Goal: Information Seeking & Learning: Learn about a topic

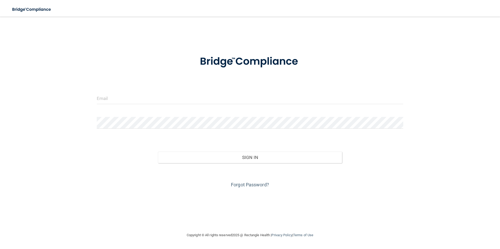
type input "[EMAIL_ADDRESS][DOMAIN_NAME]"
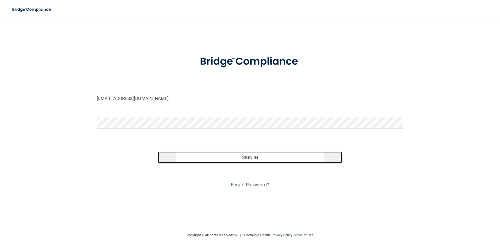
click at [223, 157] on button "Sign In" at bounding box center [250, 158] width 184 height 12
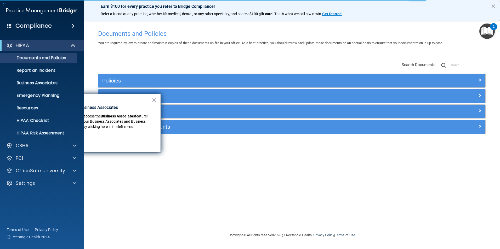
click at [161, 59] on div "Policies Select All (Unselect 0) Unselect All Print Selected (0) Acceptable Use…" at bounding box center [291, 98] width 395 height 83
click at [154, 100] on button "×" at bounding box center [154, 100] width 5 height 8
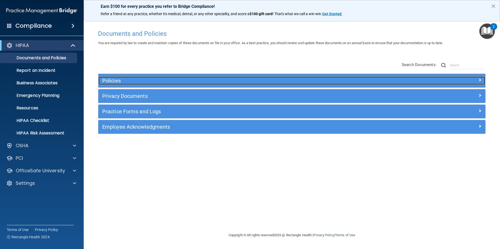
click at [161, 79] on h5 "Policies" at bounding box center [243, 81] width 282 height 6
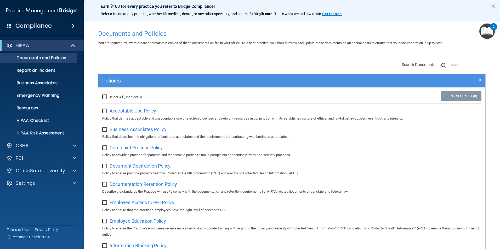
click at [105, 109] on input "checkbox" at bounding box center [105, 111] width 6 height 4
checkbox input "true"
click at [102, 130] on input "checkbox" at bounding box center [105, 130] width 6 height 4
checkbox input "true"
click at [104, 149] on input "checkbox" at bounding box center [105, 148] width 6 height 4
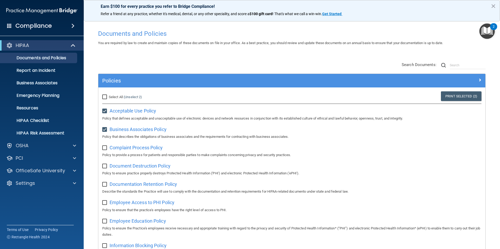
checkbox input "true"
drag, startPoint x: 105, startPoint y: 166, endPoint x: 106, endPoint y: 179, distance: 13.1
click at [105, 167] on input "checkbox" at bounding box center [105, 166] width 6 height 4
checkbox input "true"
drag, startPoint x: 105, startPoint y: 185, endPoint x: 107, endPoint y: 198, distance: 13.4
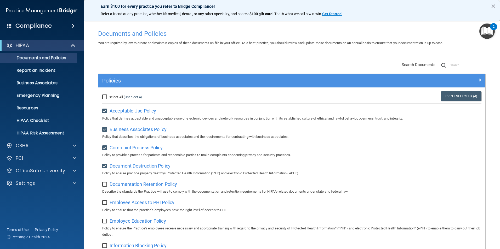
click at [105, 187] on input "checkbox" at bounding box center [105, 185] width 6 height 4
checkbox input "true"
click at [106, 204] on input "checkbox" at bounding box center [105, 203] width 6 height 4
checkbox input "true"
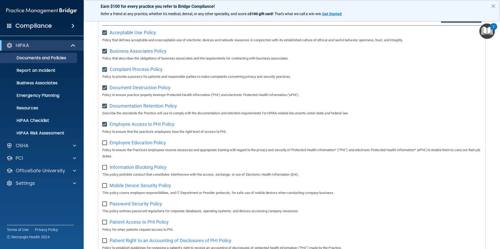
click at [104, 145] on input "checkbox" at bounding box center [105, 143] width 6 height 4
checkbox input "true"
click at [105, 167] on input "checkbox" at bounding box center [105, 168] width 6 height 4
checkbox input "true"
click at [104, 187] on input "checkbox" at bounding box center [105, 186] width 6 height 4
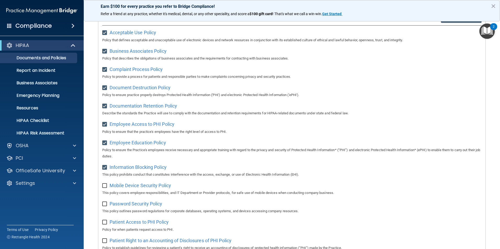
checkbox input "true"
click at [105, 207] on input "checkbox" at bounding box center [105, 204] width 6 height 4
checkbox input "true"
click at [107, 224] on input "checkbox" at bounding box center [105, 223] width 6 height 4
checkbox input "true"
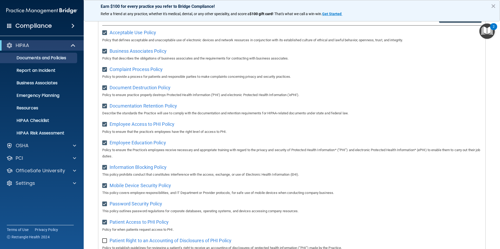
scroll to position [131, 0]
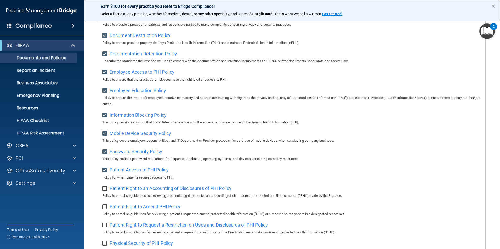
click at [105, 196] on p "Policy to establish guidelines for reviewing a patient’s right to receive an ac…" at bounding box center [291, 196] width 379 height 6
click at [104, 191] on input "checkbox" at bounding box center [105, 189] width 6 height 4
checkbox input "true"
click at [107, 209] on input "checkbox" at bounding box center [105, 207] width 6 height 4
checkbox input "true"
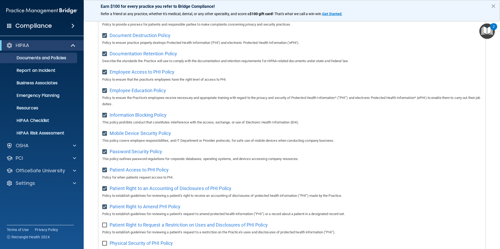
click at [104, 227] on input "checkbox" at bounding box center [105, 226] width 6 height 4
checkbox input "true"
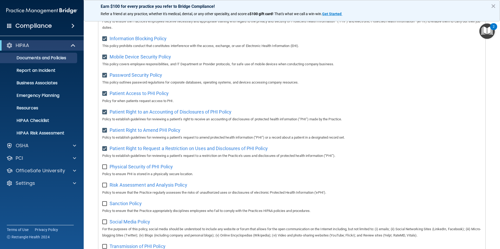
scroll to position [209, 0]
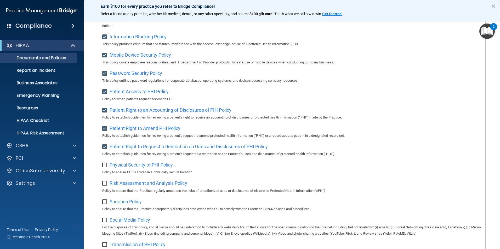
click at [107, 167] on label at bounding box center [105, 164] width 7 height 6
click at [107, 167] on input "checkbox" at bounding box center [105, 165] width 6 height 4
checkbox input "true"
click at [104, 186] on input "checkbox" at bounding box center [105, 184] width 6 height 4
checkbox input "true"
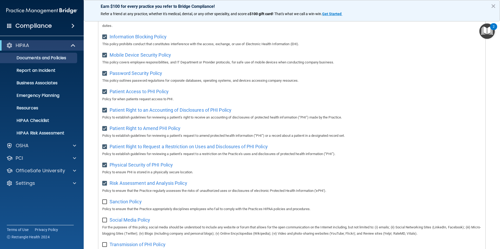
click at [105, 204] on input "checkbox" at bounding box center [105, 202] width 6 height 4
checkbox input "true"
click at [104, 223] on input "checkbox" at bounding box center [105, 221] width 6 height 4
checkbox input "true"
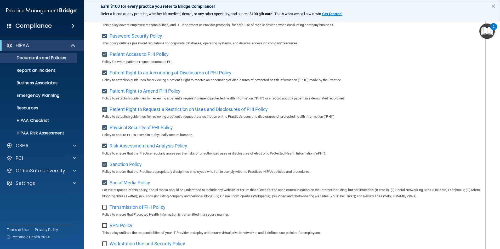
scroll to position [288, 0]
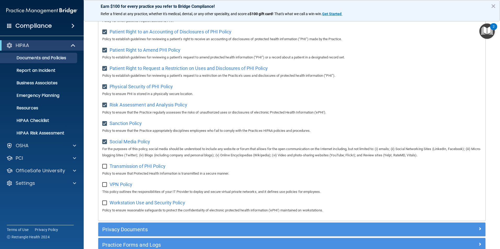
click at [105, 187] on input "checkbox" at bounding box center [105, 185] width 6 height 4
checkbox input "true"
click at [104, 169] on input "checkbox" at bounding box center [105, 167] width 6 height 4
checkbox input "true"
click at [105, 206] on input "checkbox" at bounding box center [105, 203] width 6 height 4
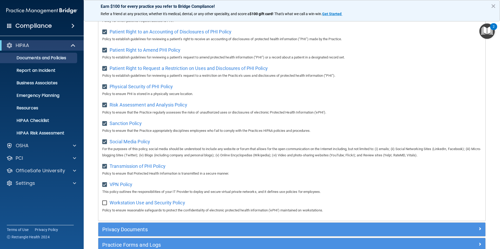
checkbox input "true"
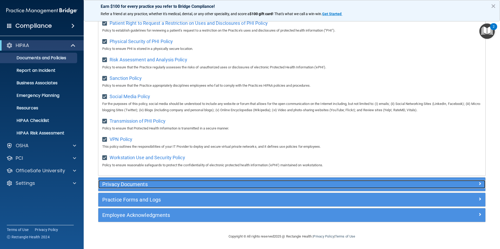
click at [336, 188] on div "Privacy Documents" at bounding box center [243, 184] width 290 height 8
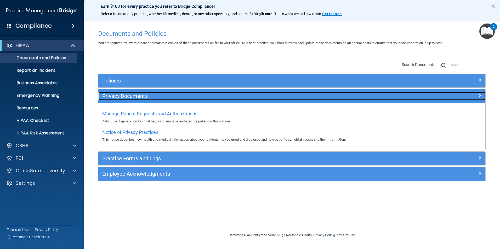
scroll to position [0, 0]
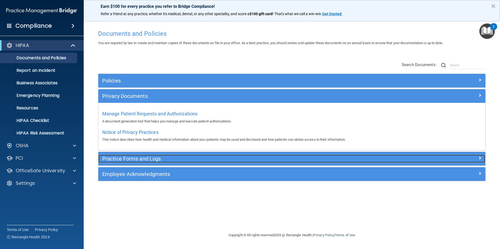
click at [159, 162] on h5 "Practice Forms and Logs" at bounding box center [243, 159] width 282 height 6
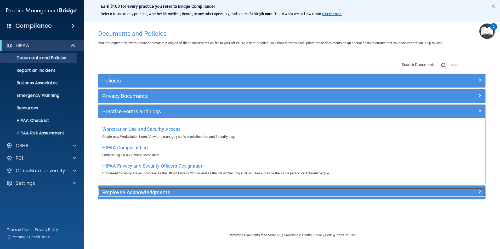
click at [165, 191] on h5 "Employee Acknowledgments" at bounding box center [243, 193] width 282 height 6
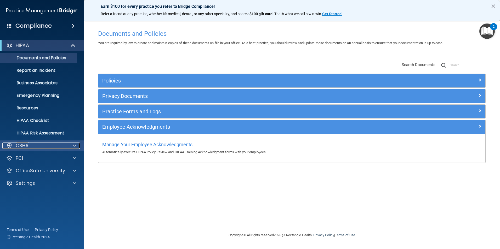
click at [66, 145] on div "OSHA" at bounding box center [34, 146] width 65 height 6
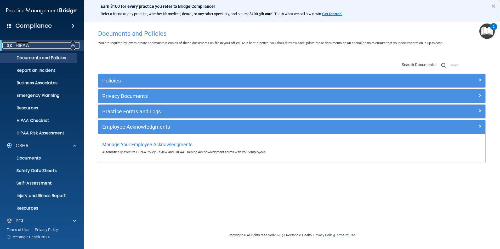
click at [63, 44] on div "HIPAA" at bounding box center [34, 45] width 65 height 6
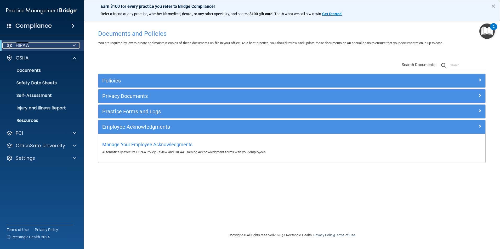
click at [64, 47] on div "HIPAA" at bounding box center [34, 45] width 65 height 6
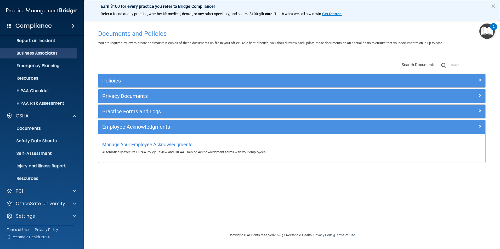
scroll to position [30, 0]
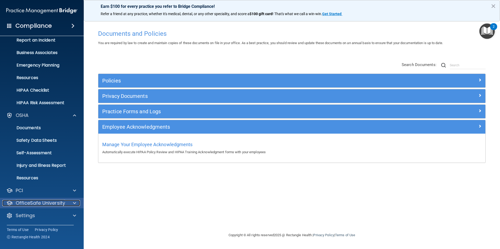
click at [49, 201] on p "OfficeSafe University" at bounding box center [40, 203] width 49 height 6
click at [44, 215] on p "HIPAA Training" at bounding box center [24, 215] width 43 height 5
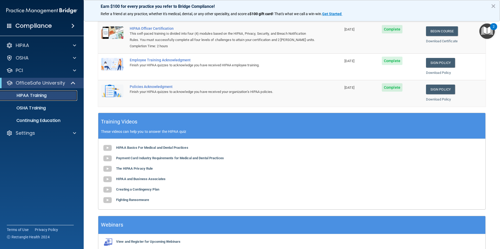
scroll to position [44, 0]
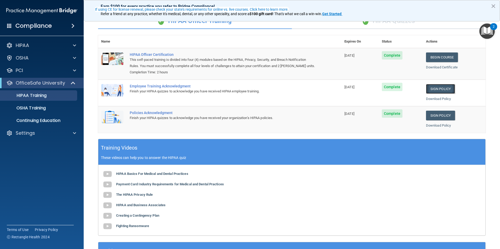
click at [441, 88] on link "Sign Policy" at bounding box center [440, 89] width 29 height 10
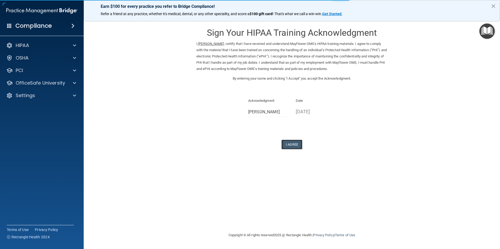
click at [299, 145] on button "I Agree" at bounding box center [291, 145] width 21 height 10
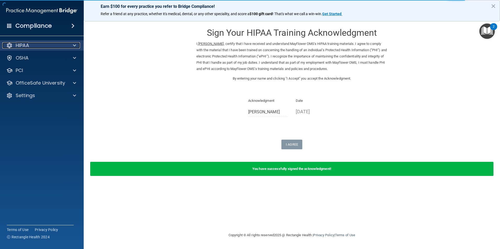
click at [42, 47] on div "HIPAA" at bounding box center [34, 45] width 65 height 6
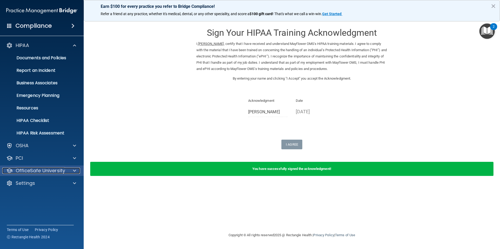
click at [56, 172] on p "OfficeSafe University" at bounding box center [40, 171] width 49 height 6
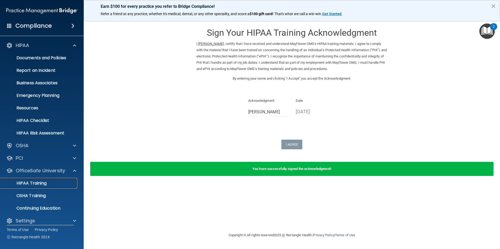
click at [58, 180] on link "HIPAA Training" at bounding box center [36, 183] width 82 height 10
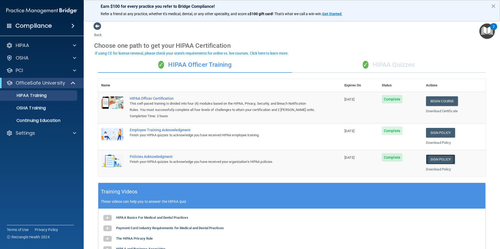
click at [430, 160] on link "Sign Policy" at bounding box center [440, 160] width 29 height 10
click at [355, 68] on div "✓ HIPAA Quizzes" at bounding box center [389, 65] width 194 height 16
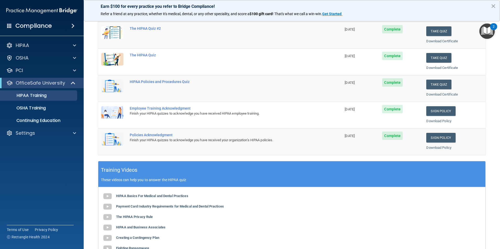
scroll to position [52, 0]
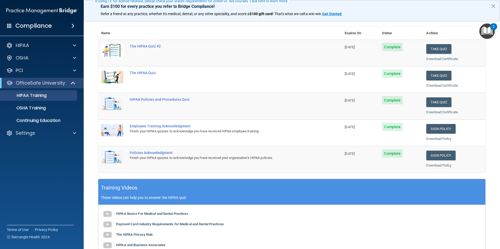
click at [356, 60] on td "11/06/2025" at bounding box center [360, 53] width 37 height 27
click at [435, 58] on link "Download Certificate" at bounding box center [442, 59] width 32 height 4
click at [56, 96] on div "HIPAA Training" at bounding box center [38, 95] width 71 height 5
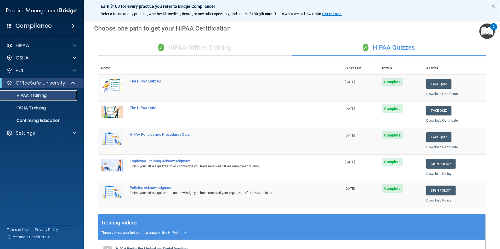
scroll to position [0, 0]
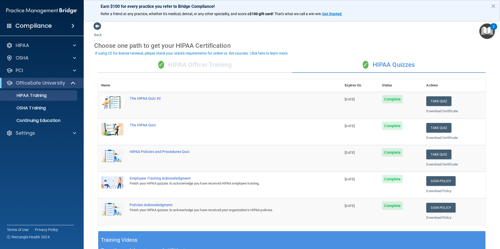
click at [232, 66] on div "✓ HIPAA Officer Training" at bounding box center [195, 65] width 194 height 16
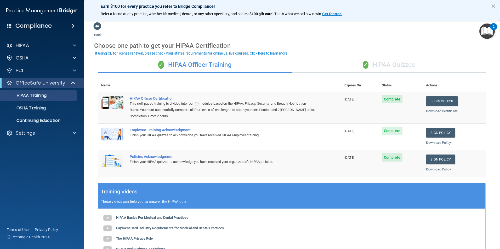
click at [373, 63] on div "✓ HIPAA Quizzes" at bounding box center [389, 65] width 194 height 16
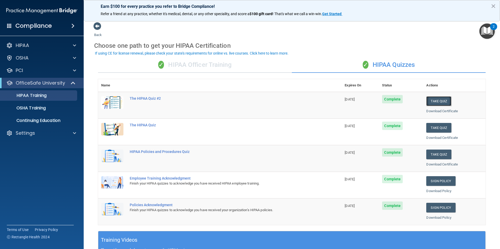
click at [434, 101] on button "Take Quiz" at bounding box center [438, 101] width 25 height 10
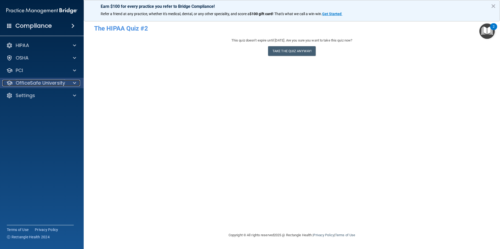
click at [67, 82] on div at bounding box center [73, 83] width 13 height 6
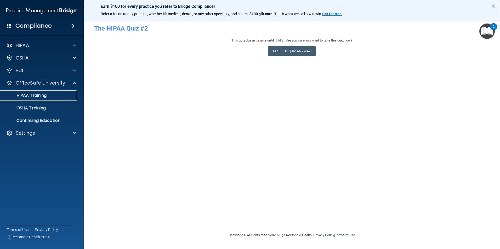
click at [66, 96] on div "HIPAA Training" at bounding box center [38, 95] width 71 height 5
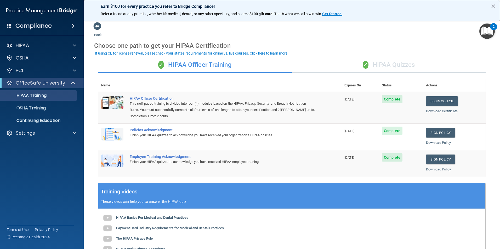
click at [392, 64] on div "✓ HIPAA Quizzes" at bounding box center [389, 65] width 194 height 16
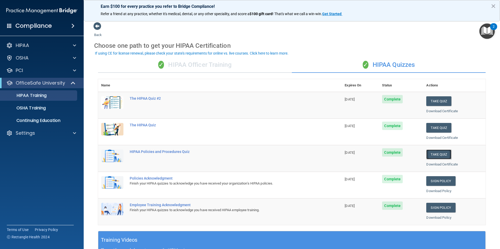
click at [432, 154] on button "Take Quiz" at bounding box center [438, 155] width 25 height 10
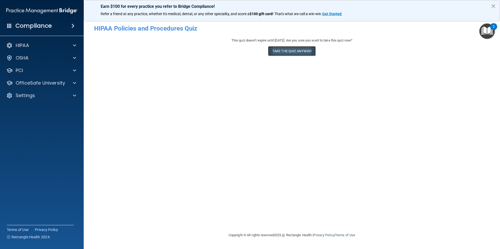
click at [309, 51] on button "Take the quiz anyway!" at bounding box center [292, 51] width 48 height 10
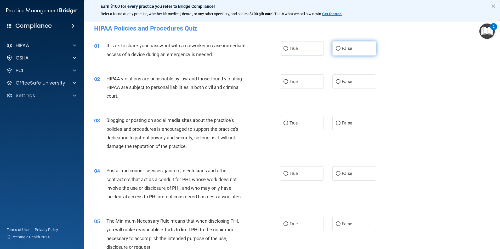
click at [344, 48] on span "False" at bounding box center [347, 48] width 10 height 5
click at [340, 48] on input "False" at bounding box center [338, 49] width 5 height 4
radio input "true"
click at [293, 80] on span "True" at bounding box center [293, 81] width 8 height 5
click at [288, 80] on input "True" at bounding box center [285, 82] width 5 height 4
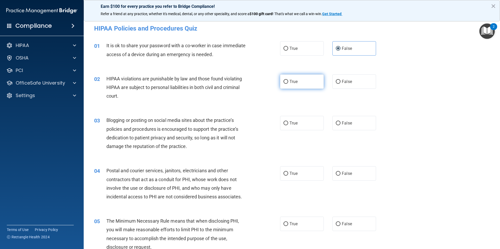
radio input "true"
click at [341, 119] on label "False" at bounding box center [354, 123] width 44 height 14
click at [281, 176] on label "True" at bounding box center [302, 174] width 44 height 14
click at [283, 176] on input "True" at bounding box center [285, 174] width 5 height 4
radio input "true"
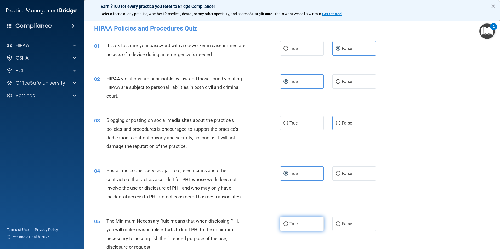
click at [287, 222] on label "True" at bounding box center [302, 224] width 44 height 14
click at [287, 223] on input "True" at bounding box center [285, 225] width 5 height 4
radio input "true"
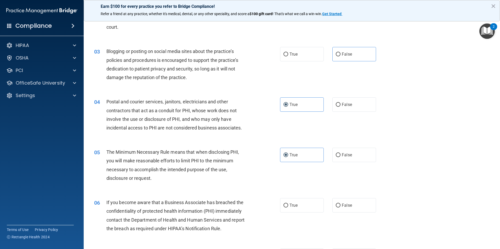
scroll to position [78, 0]
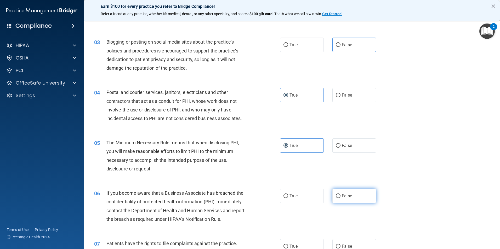
click at [343, 197] on span "False" at bounding box center [347, 196] width 10 height 5
click at [340, 197] on input "False" at bounding box center [338, 197] width 5 height 4
radio input "true"
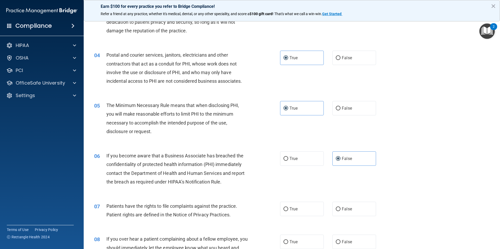
scroll to position [183, 0]
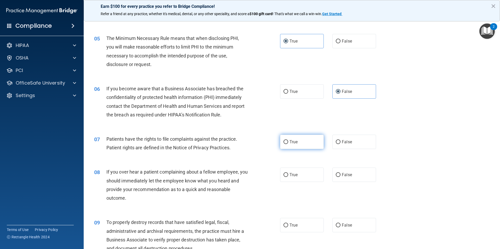
click at [290, 144] on span "True" at bounding box center [293, 142] width 8 height 5
click at [288, 144] on input "True" at bounding box center [285, 142] width 5 height 4
radio input "true"
click at [348, 178] on label "False" at bounding box center [354, 175] width 44 height 14
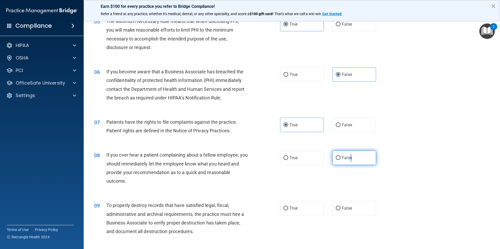
scroll to position [209, 0]
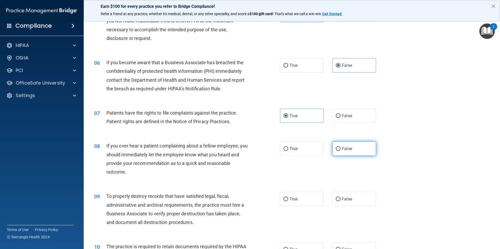
drag, startPoint x: 337, startPoint y: 140, endPoint x: 340, endPoint y: 148, distance: 8.4
click at [338, 141] on div "08 If you over hear a patient complaining about a fellow employee, you should i…" at bounding box center [291, 160] width 403 height 50
click at [342, 148] on span "False" at bounding box center [347, 148] width 10 height 5
click at [340, 148] on input "False" at bounding box center [338, 149] width 5 height 4
radio input "true"
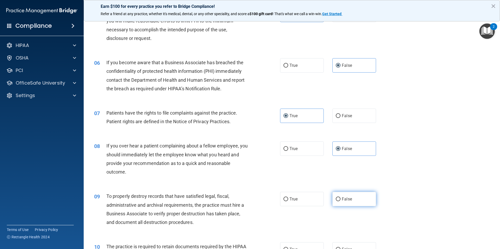
click at [348, 198] on span "False" at bounding box center [347, 199] width 10 height 5
click at [340, 198] on input "False" at bounding box center [338, 200] width 5 height 4
radio input "true"
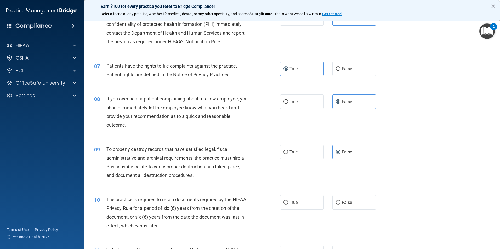
scroll to position [262, 0]
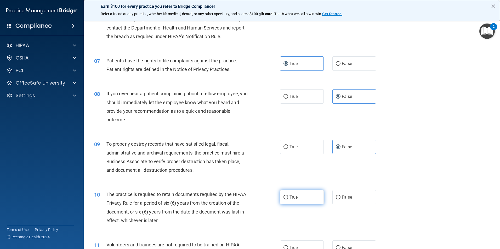
click at [306, 193] on label "True" at bounding box center [302, 197] width 44 height 14
click at [288, 196] on input "True" at bounding box center [285, 198] width 5 height 4
radio input "true"
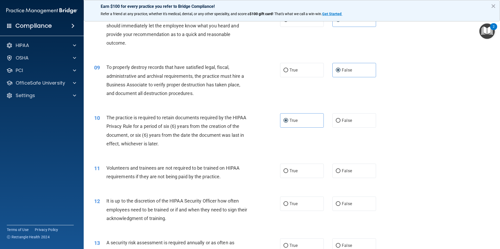
scroll to position [340, 0]
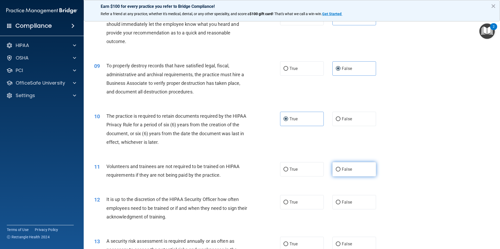
click at [338, 171] on label "False" at bounding box center [354, 169] width 44 height 14
click at [338, 171] on input "False" at bounding box center [338, 170] width 5 height 4
radio input "true"
click at [336, 201] on input "False" at bounding box center [338, 203] width 5 height 4
radio input "true"
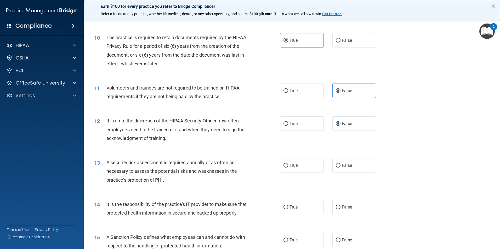
scroll to position [445, 0]
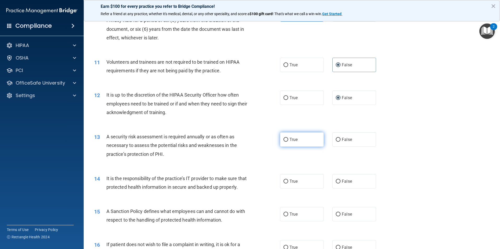
click at [289, 140] on span "True" at bounding box center [293, 139] width 8 height 5
click at [288, 140] on input "True" at bounding box center [285, 140] width 5 height 4
radio input "true"
click at [351, 183] on label "False" at bounding box center [354, 181] width 44 height 14
click at [340, 183] on input "False" at bounding box center [338, 182] width 5 height 4
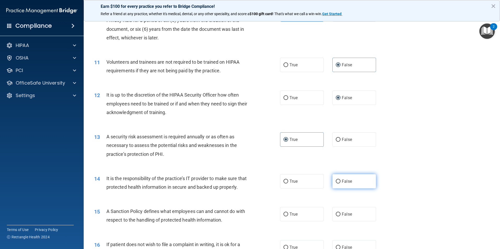
radio input "true"
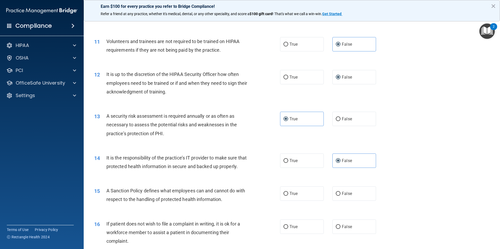
scroll to position [497, 0]
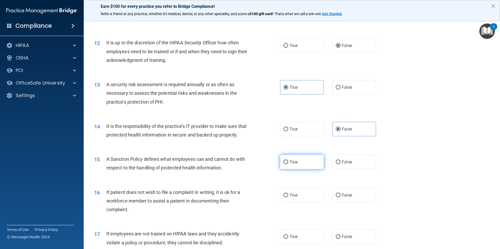
drag, startPoint x: 340, startPoint y: 168, endPoint x: 312, endPoint y: 168, distance: 28.0
click at [342, 165] on span "False" at bounding box center [347, 162] width 10 height 5
click at [340, 164] on input "False" at bounding box center [338, 163] width 5 height 4
radio input "true"
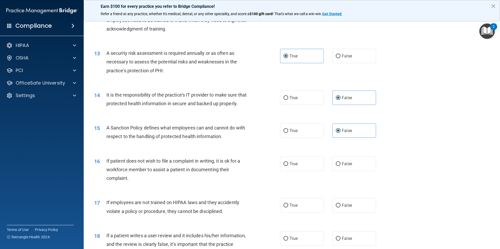
scroll to position [549, 0]
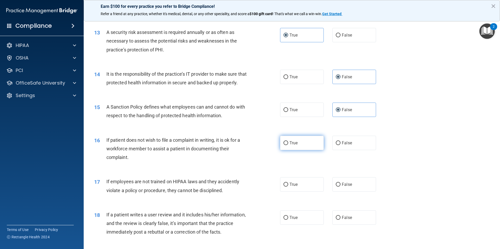
click at [292, 146] on span "True" at bounding box center [293, 143] width 8 height 5
click at [288, 145] on input "True" at bounding box center [285, 143] width 5 height 4
radio input "true"
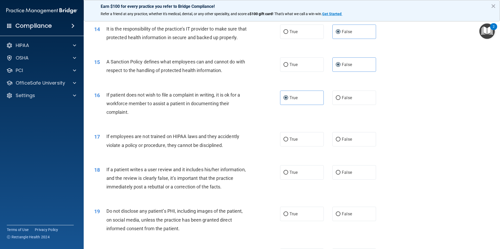
scroll to position [601, 0]
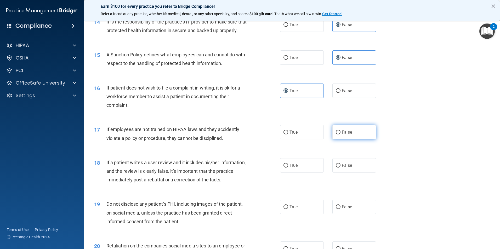
click at [339, 140] on label "False" at bounding box center [354, 132] width 44 height 14
click at [339, 135] on input "False" at bounding box center [338, 133] width 5 height 4
radio input "true"
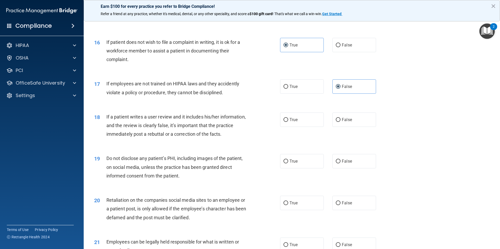
scroll to position [654, 0]
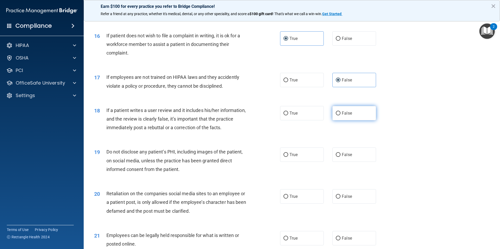
click at [338, 121] on label "False" at bounding box center [354, 113] width 44 height 14
click at [338, 116] on input "False" at bounding box center [338, 114] width 5 height 4
radio input "true"
click at [310, 160] on label "True" at bounding box center [302, 155] width 44 height 14
click at [288, 157] on input "True" at bounding box center [285, 155] width 5 height 4
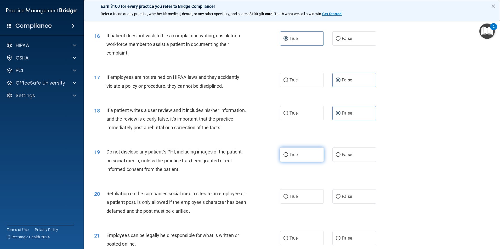
radio input "true"
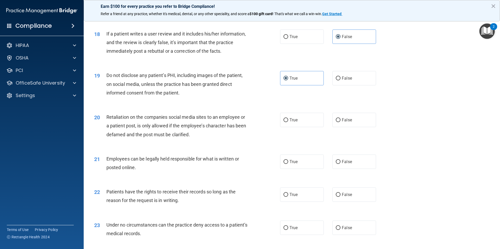
scroll to position [732, 0]
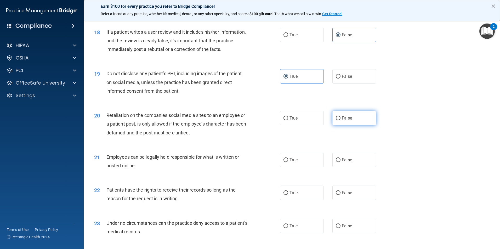
click at [343, 121] on span "False" at bounding box center [347, 118] width 10 height 5
click at [340, 121] on input "False" at bounding box center [338, 119] width 5 height 4
radio input "true"
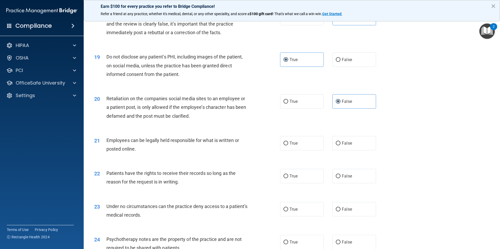
scroll to position [758, 0]
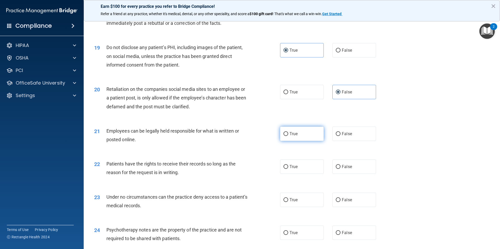
drag, startPoint x: 313, startPoint y: 149, endPoint x: 308, endPoint y: 148, distance: 4.4
click at [313, 141] on label "True" at bounding box center [302, 134] width 44 height 14
click at [288, 136] on input "True" at bounding box center [285, 134] width 5 height 4
radio input "true"
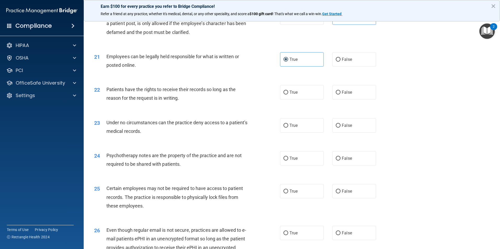
scroll to position [837, 0]
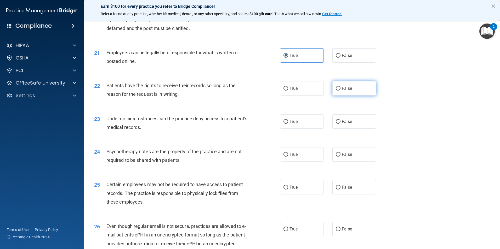
click at [350, 96] on label "False" at bounding box center [354, 88] width 44 height 14
click at [340, 91] on input "False" at bounding box center [338, 89] width 5 height 4
radio input "true"
click at [342, 124] on span "False" at bounding box center [347, 121] width 10 height 5
click at [340, 124] on input "False" at bounding box center [338, 122] width 5 height 4
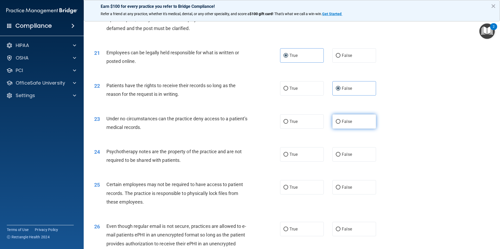
radio input "true"
click at [300, 162] on label "True" at bounding box center [302, 154] width 44 height 14
click at [288, 157] on input "True" at bounding box center [285, 155] width 5 height 4
radio input "true"
click at [293, 190] on span "True" at bounding box center [293, 187] width 8 height 5
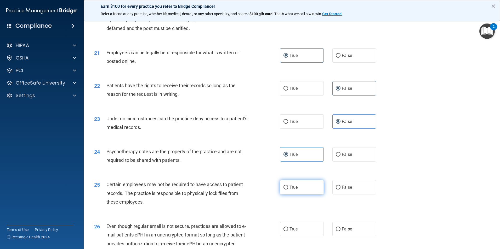
click at [288, 190] on input "True" at bounding box center [285, 188] width 5 height 4
radio input "true"
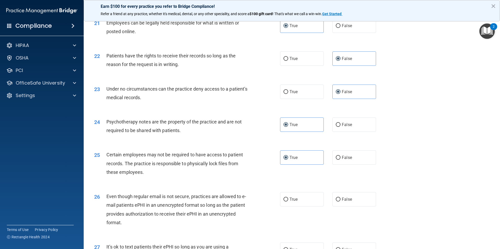
scroll to position [915, 0]
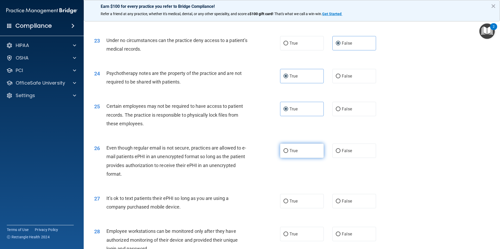
click at [297, 154] on label "True" at bounding box center [302, 151] width 44 height 14
click at [288, 153] on input "True" at bounding box center [285, 151] width 5 height 4
radio input "true"
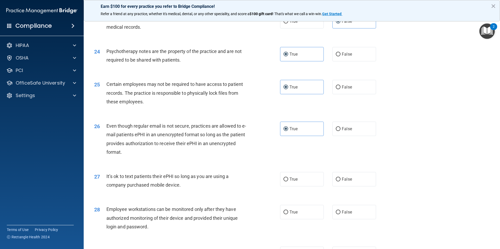
scroll to position [968, 0]
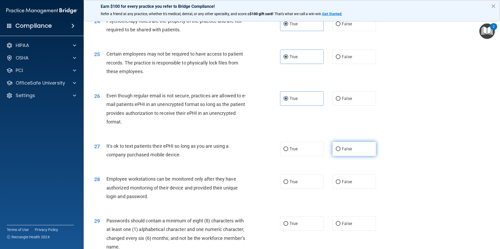
click at [345, 152] on span "False" at bounding box center [347, 149] width 10 height 5
click at [340, 151] on input "False" at bounding box center [338, 149] width 5 height 4
radio input "true"
drag, startPoint x: 355, startPoint y: 192, endPoint x: 359, endPoint y: 189, distance: 5.0
click at [355, 189] on label "False" at bounding box center [354, 182] width 44 height 14
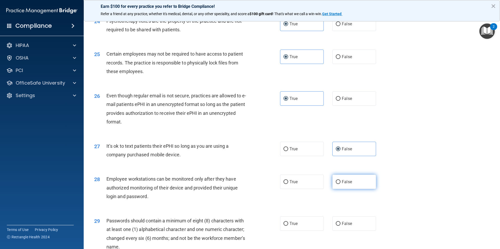
click at [340, 184] on input "False" at bounding box center [338, 182] width 5 height 4
radio input "true"
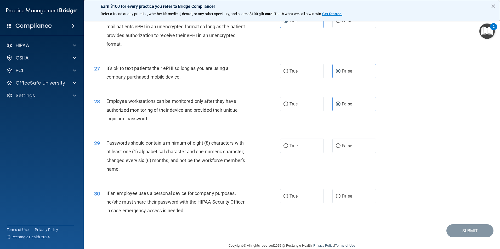
scroll to position [1046, 0]
drag, startPoint x: 292, startPoint y: 152, endPoint x: 379, endPoint y: 225, distance: 113.2
click at [292, 148] on span "True" at bounding box center [293, 145] width 8 height 5
click at [288, 148] on input "True" at bounding box center [285, 146] width 5 height 4
radio input "true"
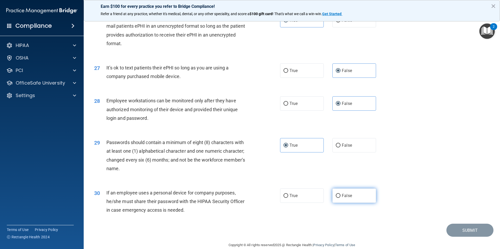
click at [345, 203] on label "False" at bounding box center [354, 196] width 44 height 14
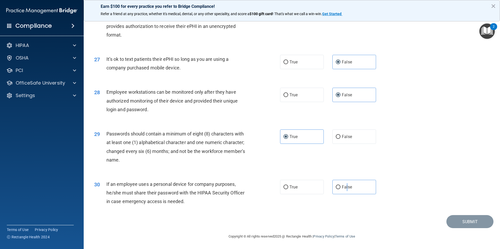
scroll to position [1063, 0]
click at [338, 187] on label "False" at bounding box center [354, 187] width 44 height 14
click at [338, 187] on input "False" at bounding box center [338, 188] width 5 height 4
radio input "true"
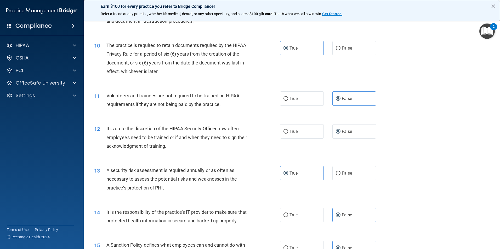
scroll to position [357, 0]
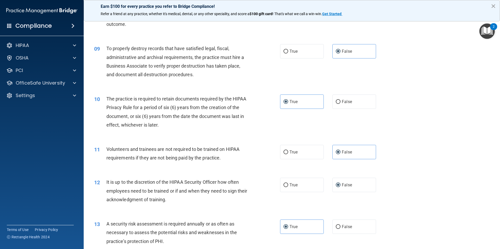
click at [493, 7] on button "×" at bounding box center [493, 6] width 5 height 8
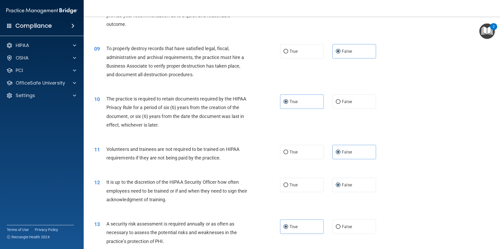
click at [488, 26] on img "Open Resource Center, 2 new notifications" at bounding box center [486, 31] width 15 height 15
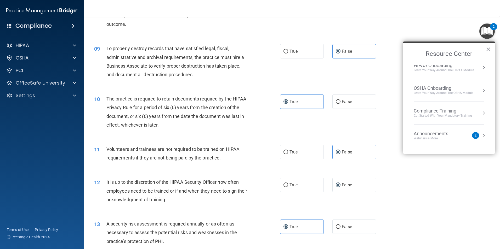
scroll to position [75, 0]
click at [475, 92] on div "Announcements Webinars & More 2" at bounding box center [449, 93] width 71 height 10
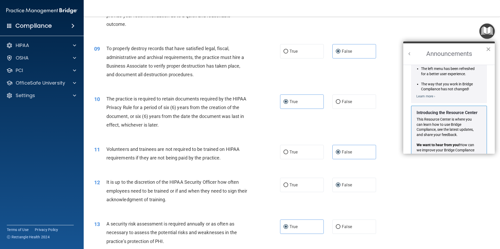
scroll to position [0, 0]
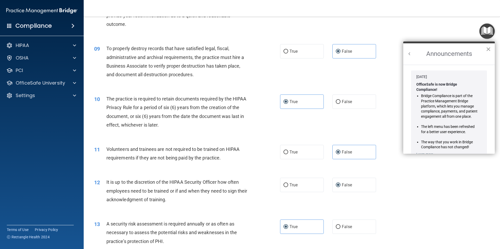
click at [488, 50] on button "×" at bounding box center [488, 49] width 5 height 8
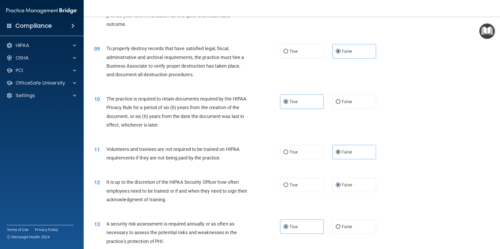
drag, startPoint x: 422, startPoint y: 111, endPoint x: 421, endPoint y: 105, distance: 6.2
click at [423, 110] on div "10 The practice is required to retain documents required by the HIPAA Privacy R…" at bounding box center [291, 113] width 403 height 50
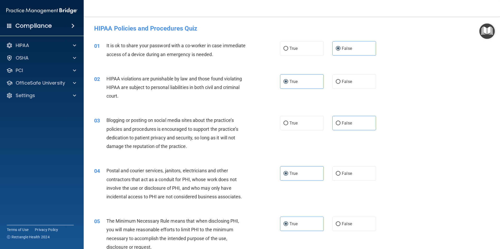
click at [62, 26] on div "Compliance" at bounding box center [42, 26] width 84 height 12
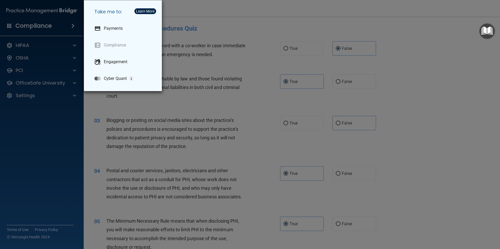
click at [241, 9] on div "Take me to: Payments Compliance Engagement Cyber Quant" at bounding box center [250, 124] width 500 height 249
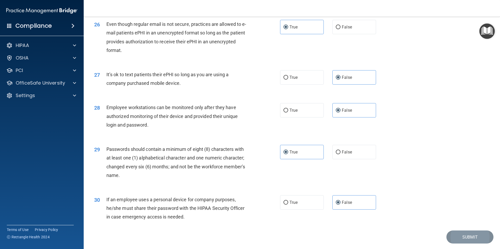
scroll to position [1063, 0]
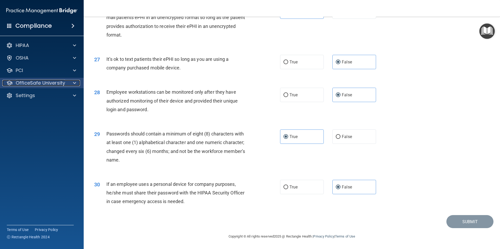
click at [36, 85] on p "OfficeSafe University" at bounding box center [40, 83] width 49 height 6
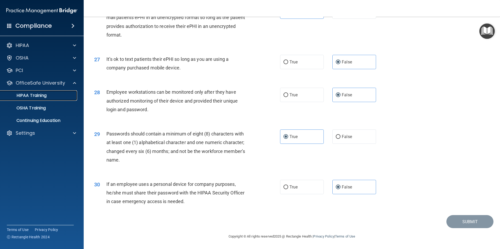
click at [28, 96] on p "HIPAA Training" at bounding box center [24, 95] width 43 height 5
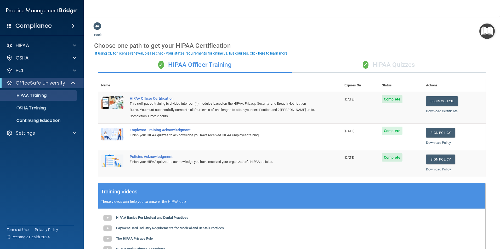
click at [391, 66] on div "✓ HIPAA Quizzes" at bounding box center [389, 65] width 194 height 16
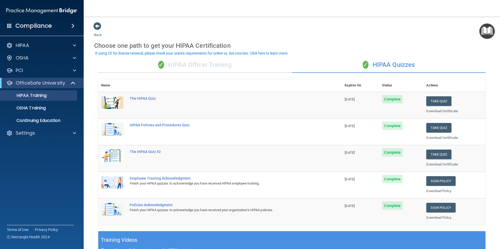
click at [398, 128] on span "Complete" at bounding box center [392, 126] width 21 height 8
click at [432, 102] on button "Take Quiz" at bounding box center [438, 101] width 25 height 10
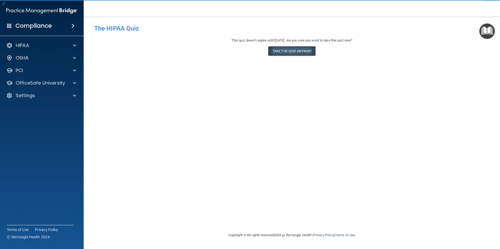
click at [311, 51] on button "Take the quiz anyway!" at bounding box center [292, 51] width 48 height 10
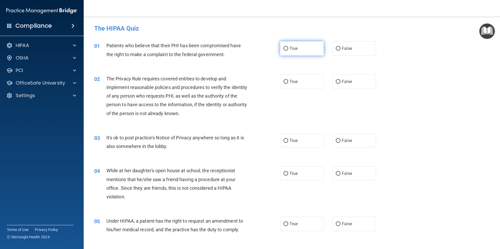
click at [285, 51] on label "True" at bounding box center [302, 48] width 44 height 14
drag, startPoint x: 285, startPoint y: 51, endPoint x: 284, endPoint y: 47, distance: 3.6
click at [284, 47] on input "True" at bounding box center [285, 49] width 5 height 4
radio input "true"
click at [283, 82] on input "True" at bounding box center [285, 82] width 5 height 4
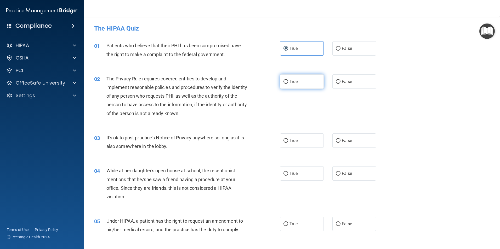
radio input "true"
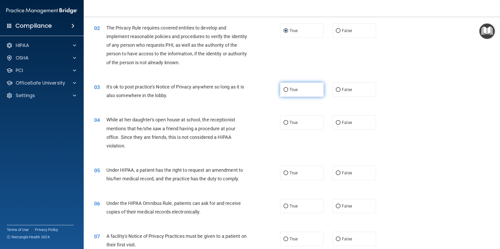
scroll to position [52, 0]
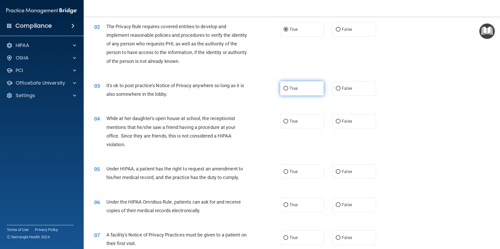
click at [315, 90] on label "True" at bounding box center [302, 88] width 44 height 14
click at [288, 90] on input "True" at bounding box center [285, 89] width 5 height 4
radio input "true"
click at [337, 123] on input "False" at bounding box center [338, 122] width 5 height 4
radio input "true"
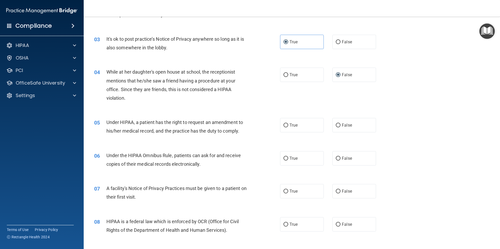
scroll to position [105, 0]
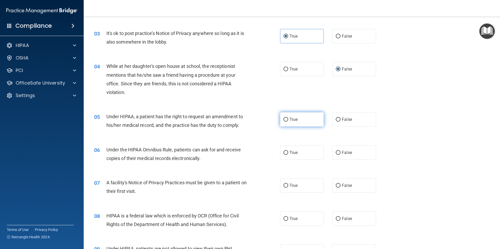
click at [291, 121] on span "True" at bounding box center [293, 119] width 8 height 5
click at [288, 121] on input "True" at bounding box center [285, 120] width 5 height 4
radio input "true"
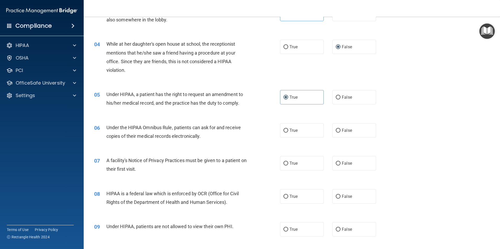
scroll to position [157, 0]
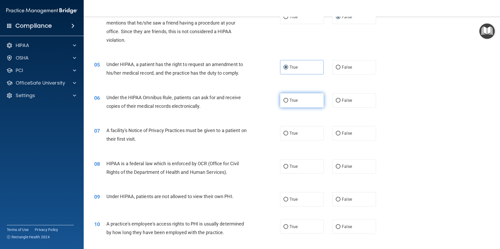
click at [286, 101] on input "True" at bounding box center [285, 101] width 5 height 4
radio input "true"
click at [296, 130] on label "True" at bounding box center [302, 133] width 44 height 14
click at [288, 132] on input "True" at bounding box center [285, 134] width 5 height 4
radio input "true"
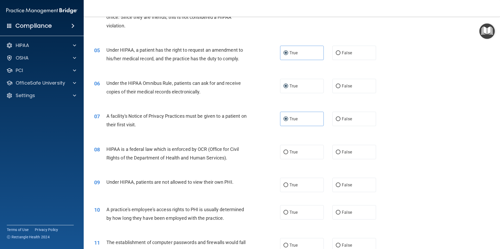
scroll to position [209, 0]
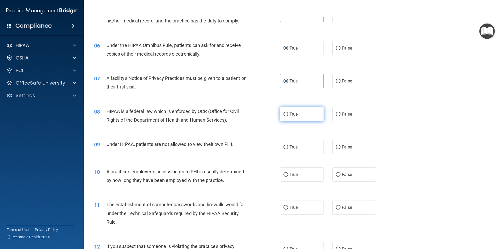
click at [285, 118] on label "True" at bounding box center [302, 114] width 44 height 14
click at [285, 117] on input "True" at bounding box center [285, 115] width 5 height 4
radio input "true"
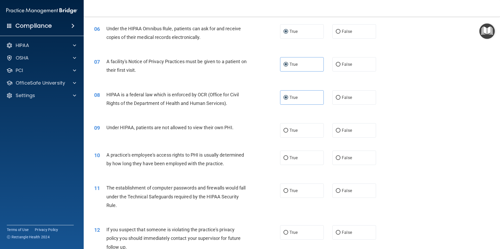
scroll to position [235, 0]
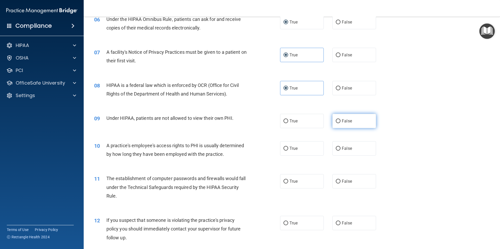
drag, startPoint x: 326, startPoint y: 121, endPoint x: 339, endPoint y: 124, distance: 13.2
click at [328, 121] on div "True False" at bounding box center [332, 121] width 105 height 14
click at [339, 124] on label "False" at bounding box center [354, 121] width 44 height 14
click at [339, 123] on input "False" at bounding box center [338, 122] width 5 height 4
radio input "true"
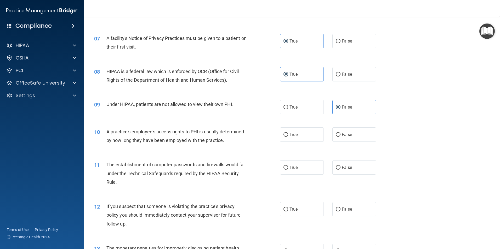
scroll to position [262, 0]
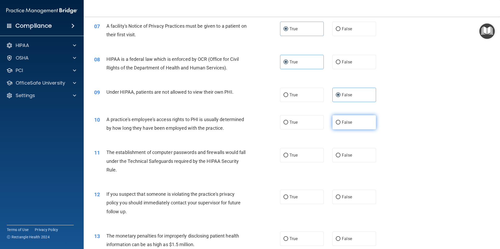
click at [338, 124] on input "False" at bounding box center [338, 123] width 5 height 4
radio input "true"
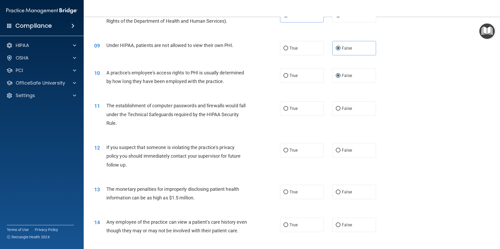
scroll to position [314, 0]
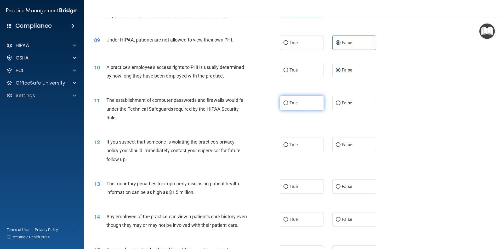
click at [294, 105] on span "True" at bounding box center [293, 103] width 8 height 5
click at [288, 105] on input "True" at bounding box center [285, 103] width 5 height 4
radio input "true"
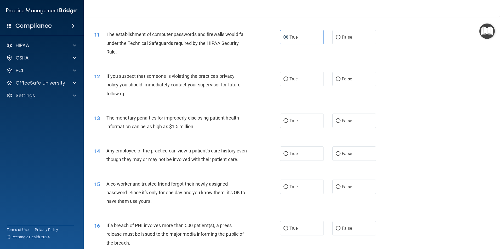
scroll to position [392, 0]
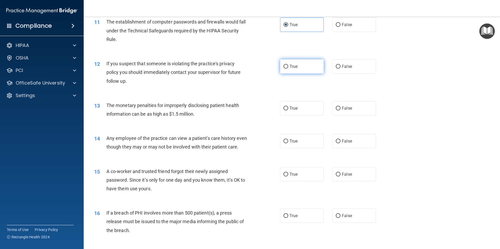
click at [385, 59] on ng-form "12 If you suspect that someone is violating the practice's privacy policy you s…" at bounding box center [385, 59] width 0 height 0
drag, startPoint x: 287, startPoint y: 74, endPoint x: 292, endPoint y: 71, distance: 5.6
click at [292, 71] on label "True" at bounding box center [302, 66] width 44 height 14
drag, startPoint x: 292, startPoint y: 71, endPoint x: 287, endPoint y: 66, distance: 6.9
click at [287, 66] on label "True" at bounding box center [302, 66] width 44 height 14
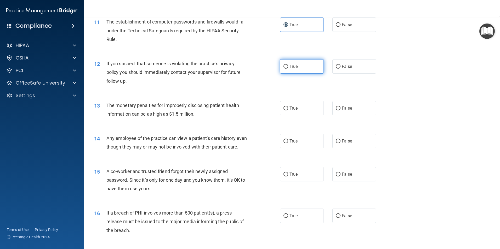
click at [287, 66] on input "True" at bounding box center [285, 67] width 5 height 4
radio input "true"
click at [305, 110] on label "True" at bounding box center [302, 108] width 44 height 14
click at [288, 110] on input "True" at bounding box center [285, 109] width 5 height 4
radio input "true"
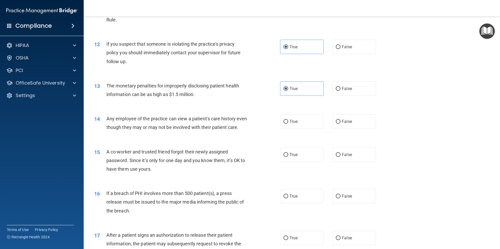
scroll to position [471, 0]
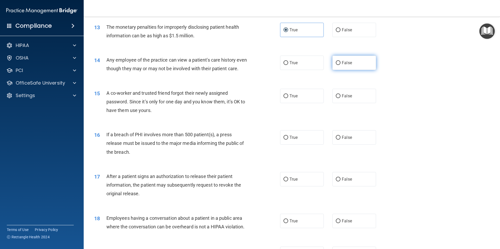
click at [342, 64] on span "False" at bounding box center [347, 62] width 10 height 5
click at [340, 64] on input "False" at bounding box center [338, 63] width 5 height 4
radio input "true"
click at [288, 68] on label "True" at bounding box center [302, 63] width 44 height 14
click at [288, 65] on input "True" at bounding box center [285, 63] width 5 height 4
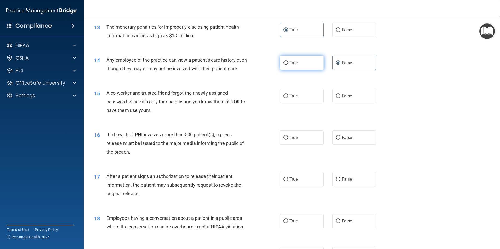
radio input "true"
radio input "false"
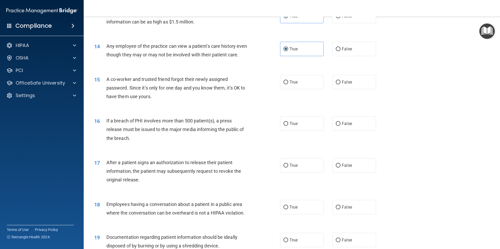
scroll to position [497, 0]
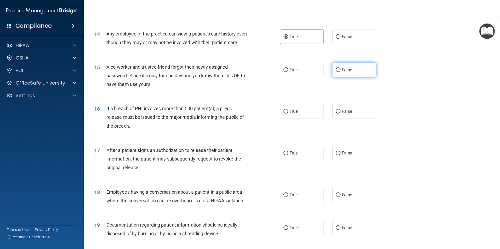
click at [338, 77] on label "False" at bounding box center [354, 70] width 44 height 14
click at [338, 72] on input "False" at bounding box center [338, 70] width 5 height 4
radio input "true"
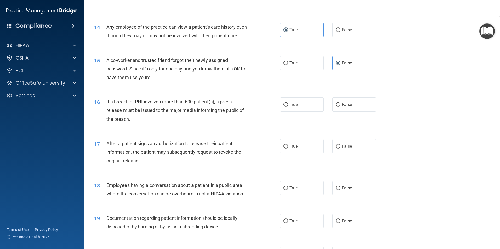
scroll to position [523, 0]
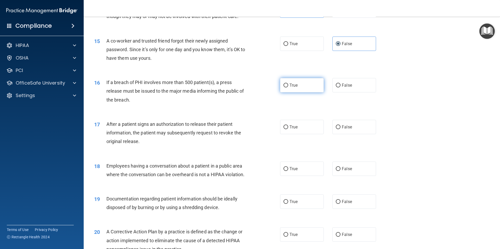
click at [300, 93] on label "True" at bounding box center [302, 85] width 44 height 14
click at [288, 88] on input "True" at bounding box center [285, 86] width 5 height 4
radio input "true"
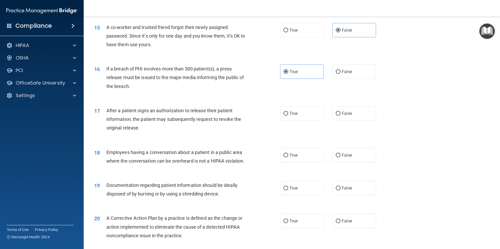
scroll to position [575, 0]
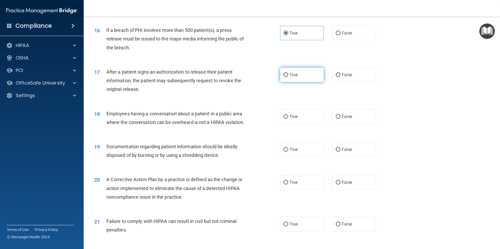
click at [310, 82] on label "True" at bounding box center [302, 75] width 44 height 14
click at [288, 77] on input "True" at bounding box center [285, 75] width 5 height 4
radio input "true"
click at [333, 124] on label "False" at bounding box center [354, 117] width 44 height 14
click at [336, 119] on input "False" at bounding box center [338, 117] width 5 height 4
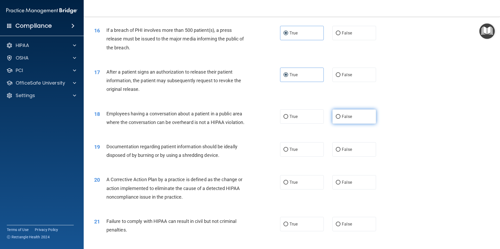
radio input "true"
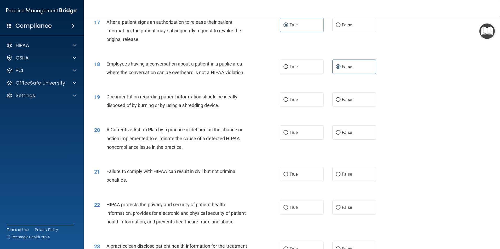
scroll to position [628, 0]
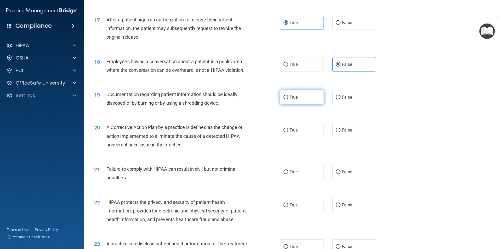
click at [293, 105] on label "True" at bounding box center [302, 97] width 44 height 14
click at [288, 100] on input "True" at bounding box center [285, 98] width 5 height 4
radio input "true"
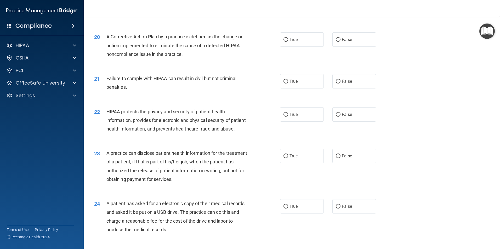
scroll to position [706, 0]
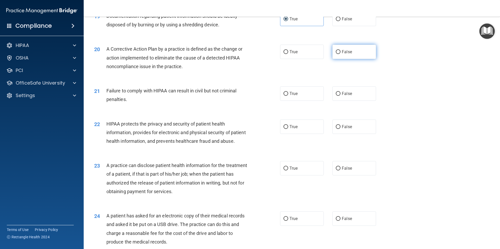
click at [342, 54] on span "False" at bounding box center [347, 51] width 10 height 5
click at [339, 54] on input "False" at bounding box center [338, 52] width 5 height 4
radio input "true"
click at [344, 96] on span "False" at bounding box center [347, 93] width 10 height 5
click at [340, 96] on input "False" at bounding box center [338, 94] width 5 height 4
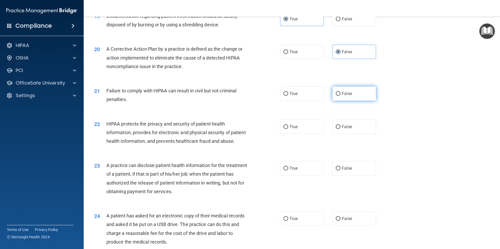
radio input "true"
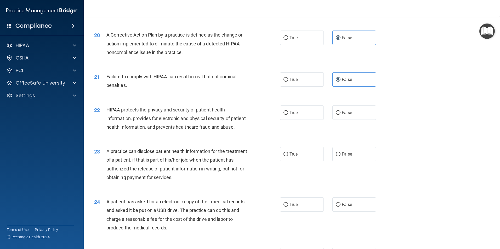
scroll to position [758, 0]
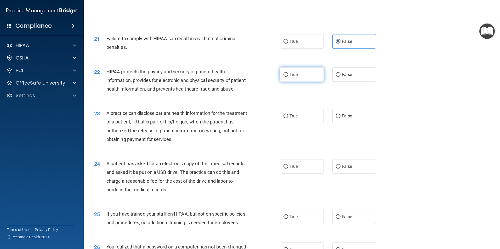
click at [308, 82] on label "True" at bounding box center [302, 74] width 44 height 14
click at [288, 77] on input "True" at bounding box center [285, 75] width 5 height 4
radio input "true"
click at [350, 123] on label "False" at bounding box center [354, 116] width 44 height 14
click at [340, 118] on input "False" at bounding box center [338, 117] width 5 height 4
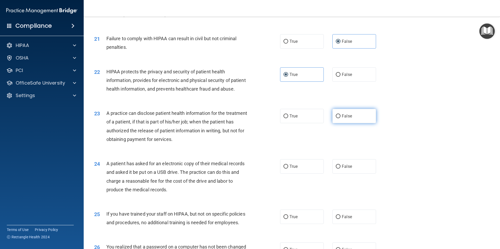
radio input "true"
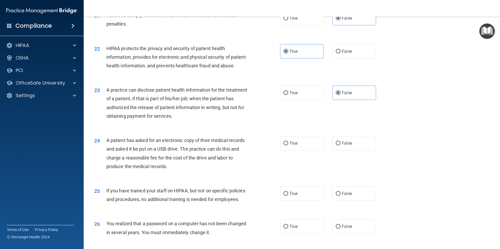
scroll to position [811, 0]
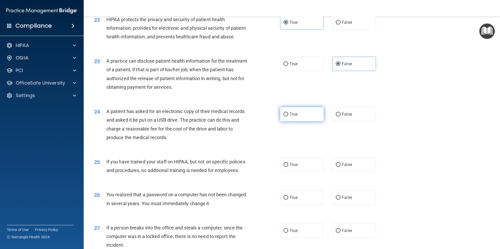
click at [298, 122] on label "True" at bounding box center [302, 114] width 44 height 14
click at [288, 117] on input "True" at bounding box center [285, 115] width 5 height 4
radio input "true"
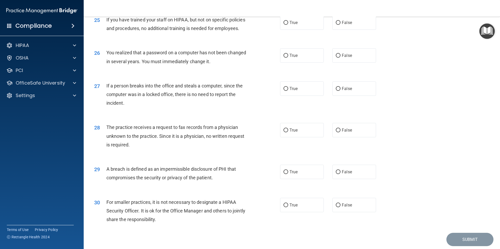
scroll to position [918, 0]
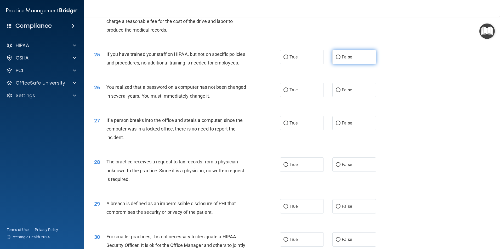
click at [342, 60] on span "False" at bounding box center [347, 57] width 10 height 5
click at [340, 59] on input "False" at bounding box center [338, 57] width 5 height 4
radio input "true"
click at [308, 97] on label "True" at bounding box center [302, 90] width 44 height 14
click at [288, 92] on input "True" at bounding box center [285, 90] width 5 height 4
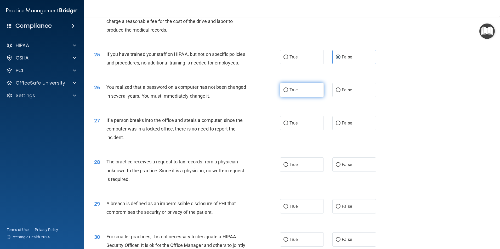
radio input "true"
click at [349, 126] on span "False" at bounding box center [347, 123] width 10 height 5
click at [340, 126] on input "False" at bounding box center [338, 124] width 5 height 4
radio input "true"
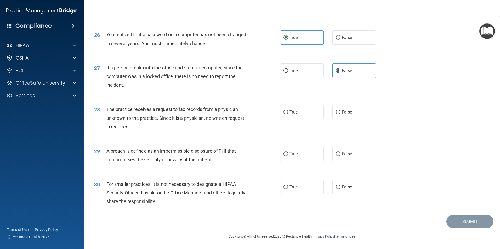
scroll to position [997, 0]
click at [345, 114] on span "False" at bounding box center [347, 112] width 10 height 5
click at [340, 114] on input "False" at bounding box center [338, 113] width 5 height 4
radio input "true"
click at [310, 152] on label "True" at bounding box center [302, 154] width 44 height 14
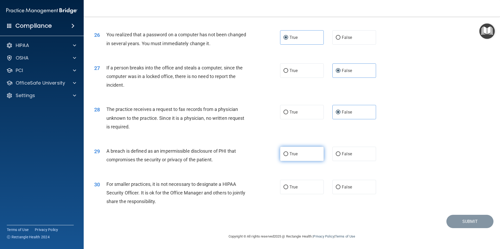
click at [288, 152] on input "True" at bounding box center [285, 154] width 5 height 4
radio input "true"
click at [337, 190] on input "False" at bounding box center [338, 188] width 5 height 4
radio input "true"
click at [462, 223] on button "Submit" at bounding box center [469, 221] width 47 height 13
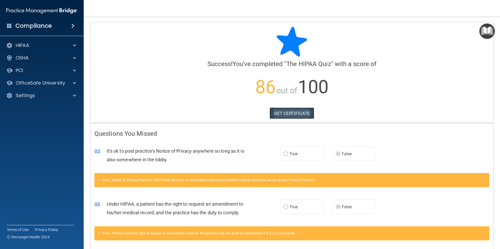
click at [303, 115] on link "GET CERTIFICATE" at bounding box center [292, 114] width 45 height 12
click at [42, 85] on p "OfficeSafe University" at bounding box center [40, 83] width 49 height 6
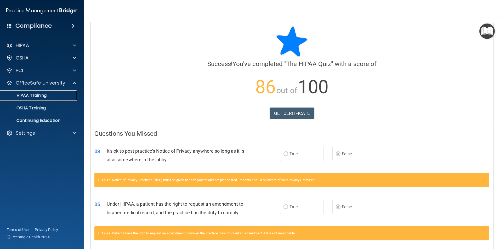
click at [60, 97] on div "HIPAA Training" at bounding box center [38, 95] width 71 height 5
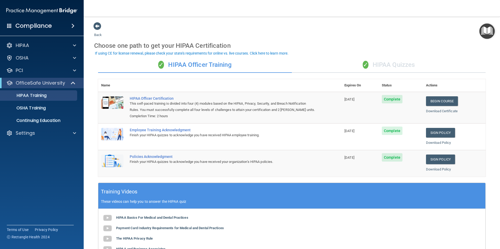
click at [382, 64] on div "✓ HIPAA Quizzes" at bounding box center [389, 65] width 194 height 16
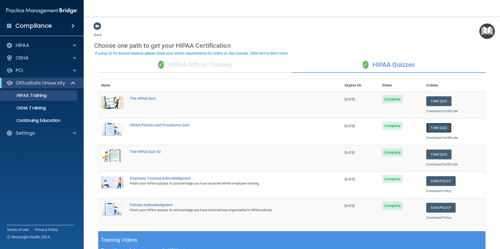
click at [440, 129] on button "Take Quiz" at bounding box center [438, 128] width 25 height 10
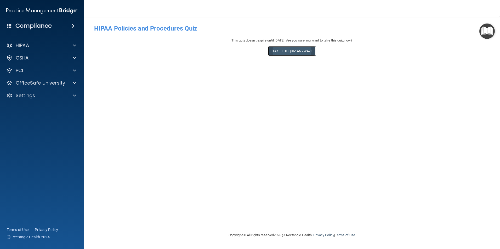
click at [298, 53] on button "Take the quiz anyway!" at bounding box center [292, 51] width 48 height 10
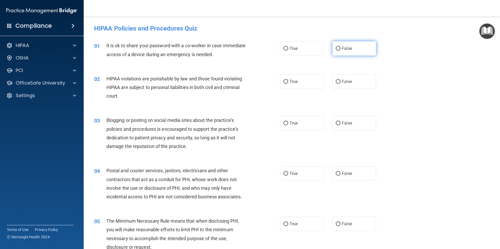
click at [336, 52] on label "False" at bounding box center [354, 48] width 44 height 14
click at [336, 51] on input "False" at bounding box center [338, 49] width 5 height 4
radio input "true"
click at [309, 80] on label "True" at bounding box center [302, 82] width 44 height 14
click at [288, 80] on input "True" at bounding box center [285, 82] width 5 height 4
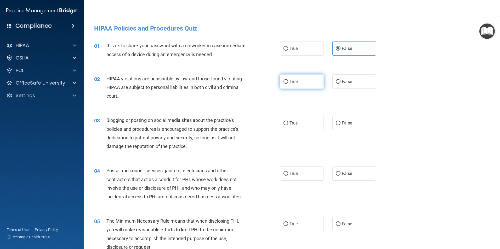
radio input "true"
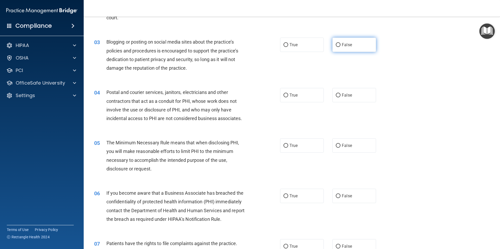
click at [344, 49] on label "False" at bounding box center [354, 45] width 44 height 14
click at [340, 47] on input "False" at bounding box center [338, 45] width 5 height 4
radio input "true"
click at [303, 95] on label "True" at bounding box center [302, 95] width 44 height 14
click at [288, 95] on input "True" at bounding box center [285, 96] width 5 height 4
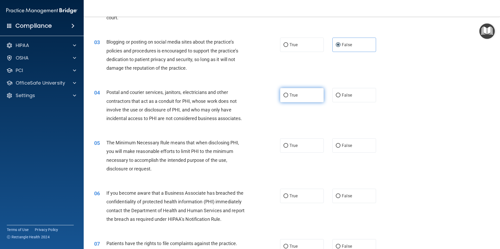
radio input "true"
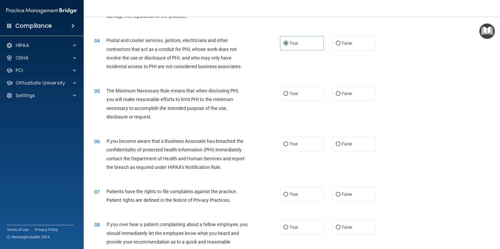
scroll to position [105, 0]
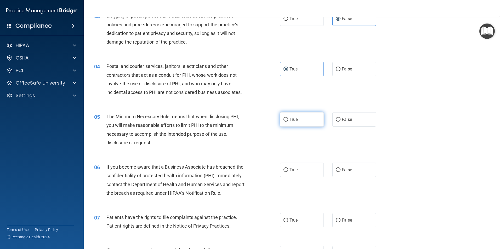
click at [292, 118] on span "True" at bounding box center [293, 119] width 8 height 5
click at [288, 118] on input "True" at bounding box center [285, 120] width 5 height 4
radio input "true"
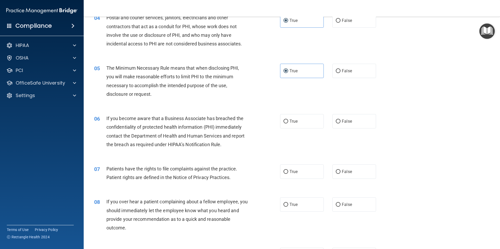
scroll to position [157, 0]
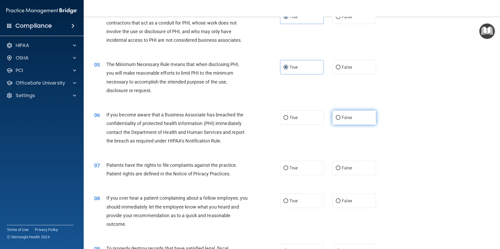
click at [336, 118] on input "False" at bounding box center [338, 118] width 5 height 4
radio input "true"
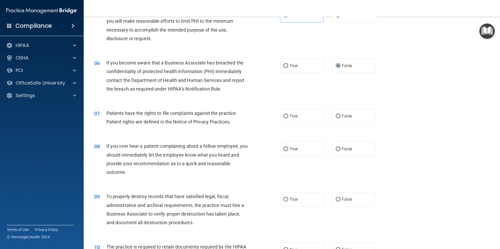
scroll to position [209, 0]
click at [287, 119] on label "True" at bounding box center [302, 116] width 44 height 14
click at [287, 118] on input "True" at bounding box center [285, 116] width 5 height 4
radio input "true"
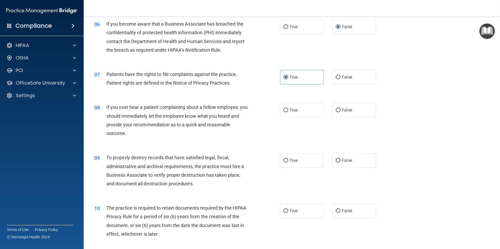
scroll to position [262, 0]
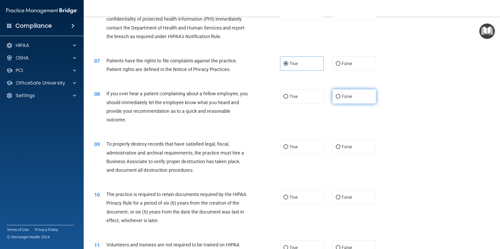
click at [336, 96] on input "False" at bounding box center [338, 97] width 5 height 4
radio input "true"
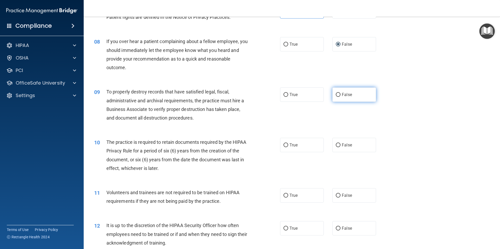
click at [338, 95] on input "False" at bounding box center [338, 95] width 5 height 4
radio input "true"
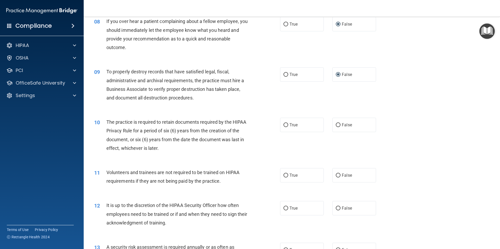
scroll to position [366, 0]
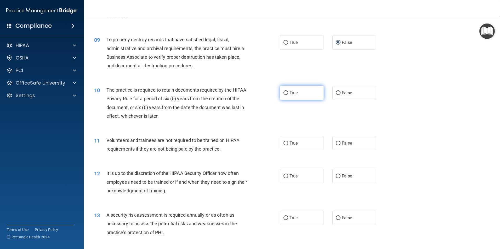
click at [298, 96] on label "True" at bounding box center [302, 93] width 44 height 14
click at [288, 95] on input "True" at bounding box center [285, 93] width 5 height 4
radio input "true"
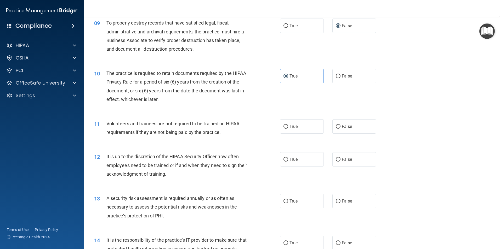
scroll to position [392, 0]
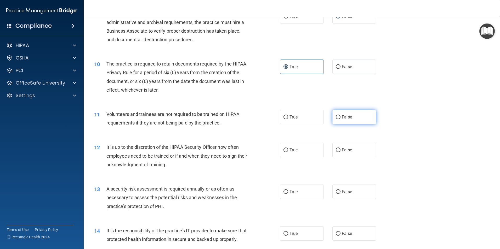
click at [339, 117] on label "False" at bounding box center [354, 117] width 44 height 14
click at [339, 117] on input "False" at bounding box center [338, 118] width 5 height 4
radio input "true"
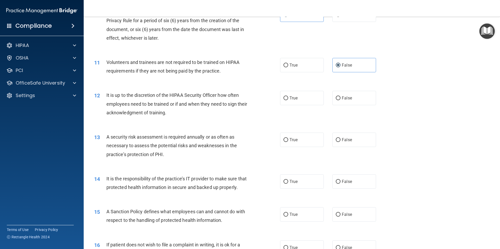
scroll to position [445, 0]
click at [343, 102] on label "False" at bounding box center [354, 98] width 44 height 14
click at [340, 100] on input "False" at bounding box center [338, 98] width 5 height 4
radio input "true"
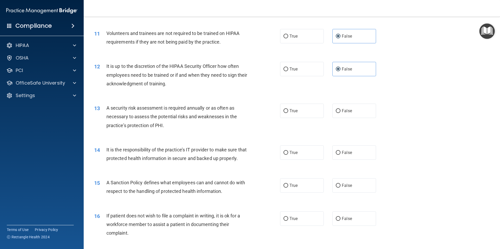
scroll to position [497, 0]
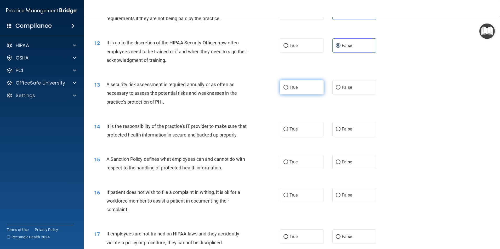
click at [305, 90] on label "True" at bounding box center [302, 87] width 44 height 14
click at [288, 90] on input "True" at bounding box center [285, 88] width 5 height 4
radio input "true"
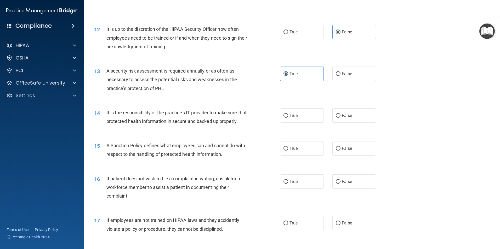
scroll to position [523, 0]
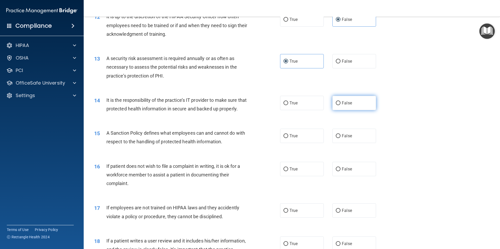
click at [350, 103] on label "False" at bounding box center [354, 103] width 44 height 14
click at [340, 103] on input "False" at bounding box center [338, 103] width 5 height 4
radio input "true"
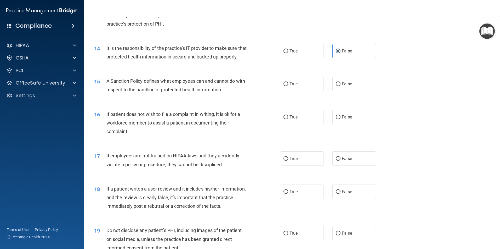
scroll to position [575, 0]
click at [350, 91] on label "False" at bounding box center [354, 84] width 44 height 14
click at [340, 86] on input "False" at bounding box center [338, 84] width 5 height 4
radio input "true"
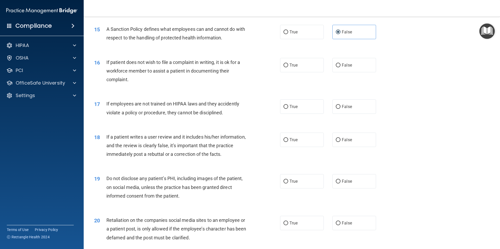
scroll to position [628, 0]
click at [307, 72] on label "True" at bounding box center [302, 65] width 44 height 14
click at [288, 67] on input "True" at bounding box center [285, 65] width 5 height 4
radio input "true"
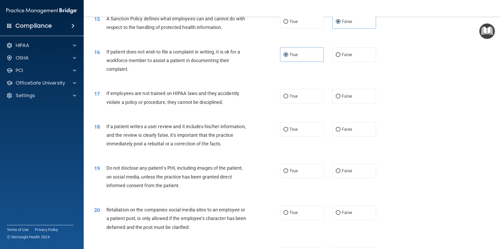
scroll to position [654, 0]
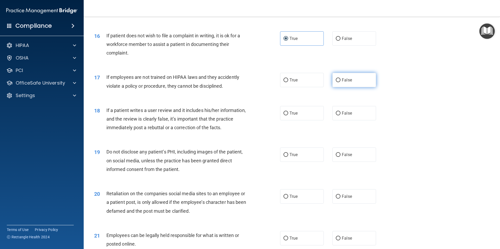
click at [347, 83] on span "False" at bounding box center [347, 80] width 10 height 5
click at [340, 82] on input "False" at bounding box center [338, 80] width 5 height 4
radio input "true"
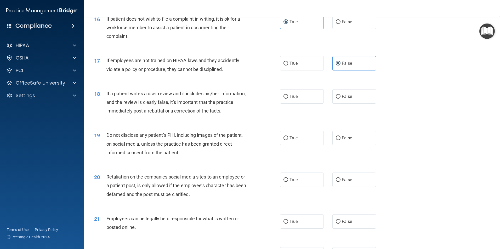
scroll to position [680, 0]
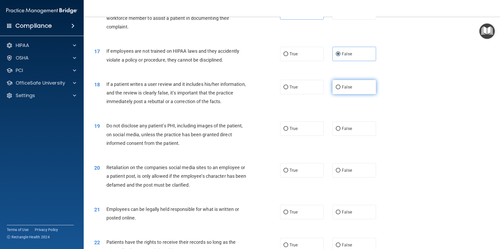
click at [348, 90] on span "False" at bounding box center [347, 87] width 10 height 5
click at [340, 89] on input "False" at bounding box center [338, 88] width 5 height 4
radio input "true"
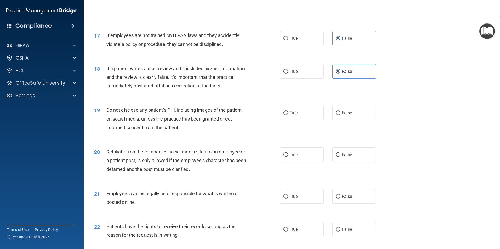
scroll to position [732, 0]
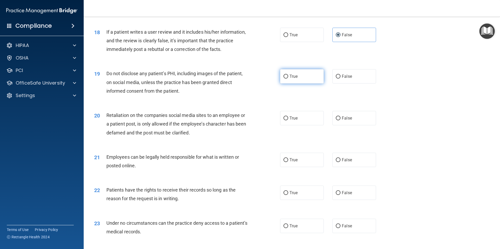
click at [304, 84] on label "True" at bounding box center [302, 76] width 44 height 14
click at [288, 79] on input "True" at bounding box center [285, 77] width 5 height 4
radio input "true"
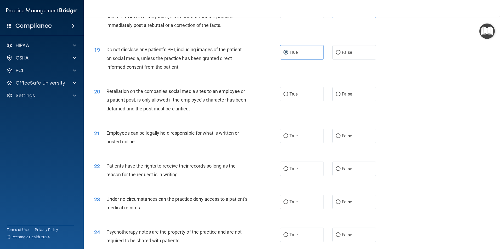
scroll to position [785, 0]
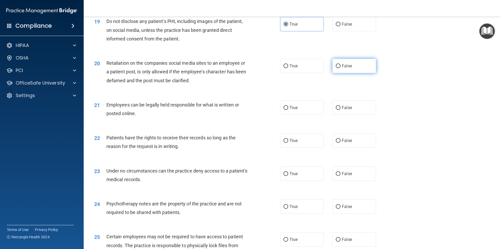
click at [347, 73] on label "False" at bounding box center [354, 66] width 44 height 14
click at [340, 68] on input "False" at bounding box center [338, 66] width 5 height 4
radio input "true"
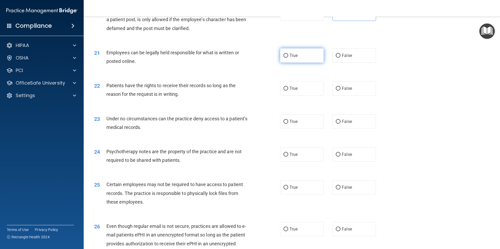
click at [309, 63] on label "True" at bounding box center [302, 55] width 44 height 14
click at [288, 58] on input "True" at bounding box center [285, 56] width 5 height 4
radio input "true"
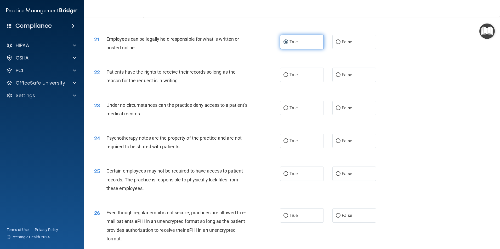
scroll to position [863, 0]
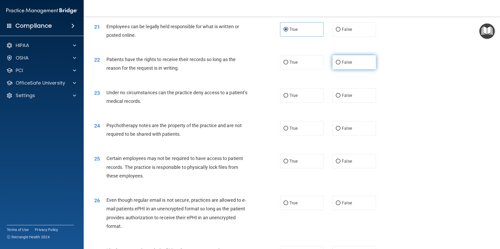
click at [344, 65] on span "False" at bounding box center [347, 62] width 10 height 5
click at [340, 65] on input "False" at bounding box center [338, 63] width 5 height 4
radio input "true"
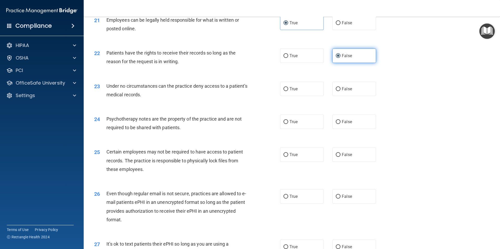
scroll to position [889, 0]
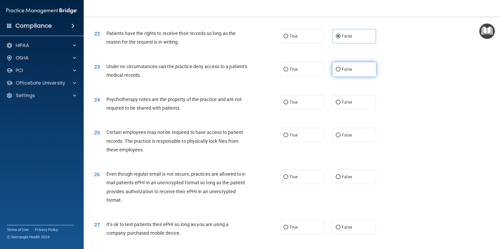
click at [345, 74] on label "False" at bounding box center [354, 69] width 44 height 14
click at [340, 72] on input "False" at bounding box center [338, 70] width 5 height 4
radio input "true"
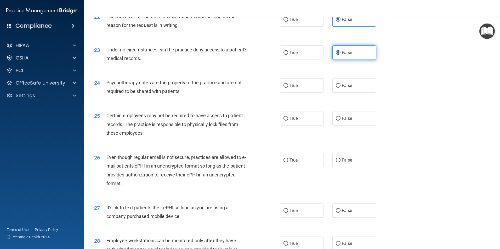
scroll to position [915, 0]
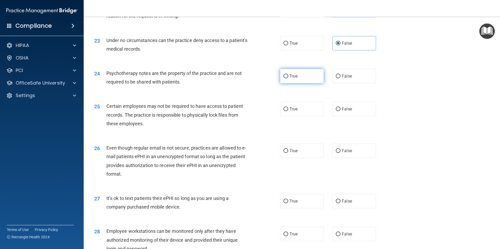
click at [313, 82] on label "True" at bounding box center [302, 76] width 44 height 14
click at [288, 78] on input "True" at bounding box center [285, 77] width 5 height 4
radio input "true"
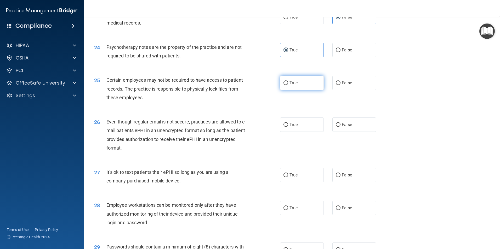
click at [310, 87] on label "True" at bounding box center [302, 83] width 44 height 14
click at [288, 85] on input "True" at bounding box center [285, 83] width 5 height 4
radio input "true"
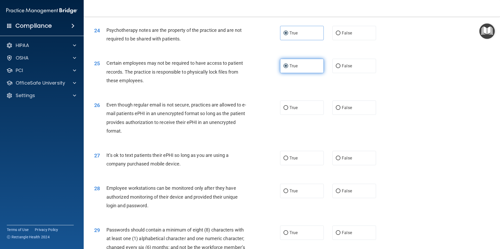
scroll to position [968, 0]
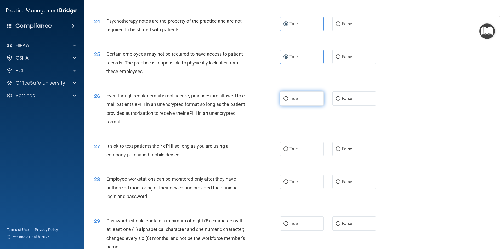
click at [303, 104] on label "True" at bounding box center [302, 99] width 44 height 14
click at [288, 101] on input "True" at bounding box center [285, 99] width 5 height 4
radio input "true"
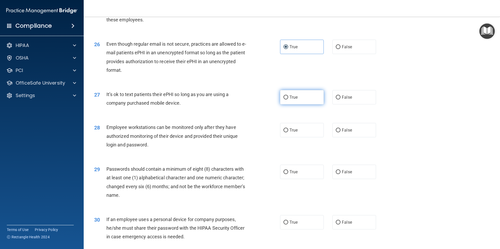
scroll to position [1020, 0]
click at [346, 102] on label "False" at bounding box center [354, 97] width 44 height 14
click at [340, 99] on input "False" at bounding box center [338, 97] width 5 height 4
radio input "true"
click at [344, 135] on label "False" at bounding box center [354, 130] width 44 height 14
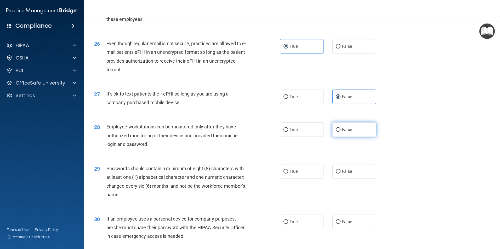
click at [340, 132] on input "False" at bounding box center [338, 130] width 5 height 4
radio input "true"
click at [300, 177] on label "True" at bounding box center [302, 171] width 44 height 14
click at [288, 174] on input "True" at bounding box center [285, 172] width 5 height 4
radio input "true"
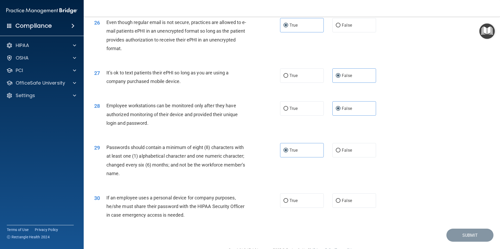
scroll to position [1063, 0]
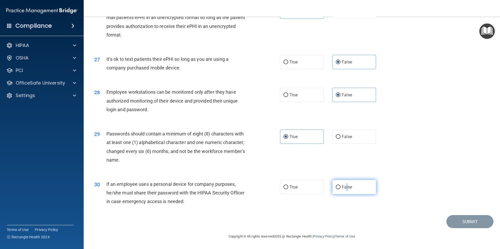
click at [344, 189] on span "False" at bounding box center [347, 187] width 10 height 5
drag, startPoint x: 344, startPoint y: 189, endPoint x: 384, endPoint y: 129, distance: 71.4
click at [392, 122] on div "28 Employee workstations can be monitored only after they have authorized monit…" at bounding box center [291, 102] width 403 height 42
click at [342, 188] on span "False" at bounding box center [347, 187] width 10 height 5
click at [340, 188] on input "False" at bounding box center [338, 188] width 5 height 4
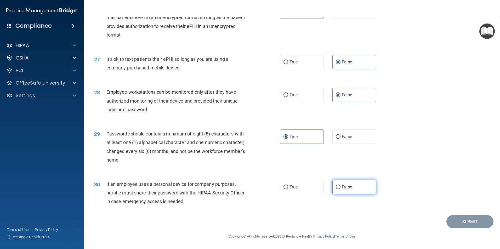
radio input "true"
click at [474, 221] on button "Submit" at bounding box center [469, 221] width 47 height 13
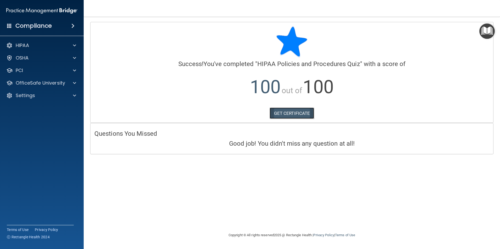
click at [297, 110] on link "GET CERTIFICATE" at bounding box center [292, 114] width 45 height 12
click at [49, 46] on div "HIPAA" at bounding box center [34, 45] width 65 height 6
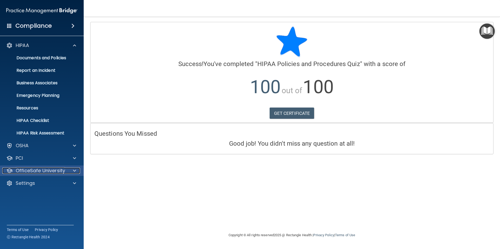
click at [58, 173] on p "OfficeSafe University" at bounding box center [40, 171] width 49 height 6
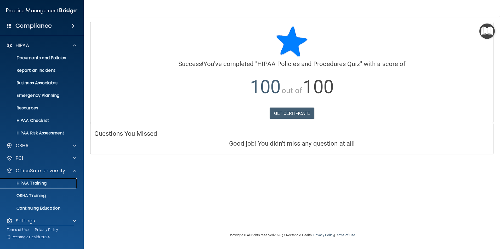
click at [60, 182] on div "HIPAA Training" at bounding box center [38, 183] width 71 height 5
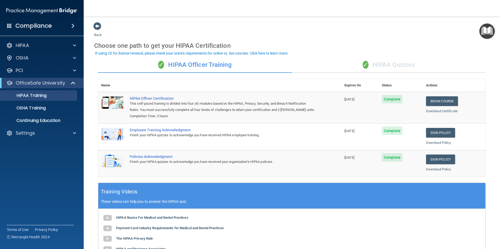
click at [375, 63] on div "✓ HIPAA Quizzes" at bounding box center [389, 65] width 194 height 16
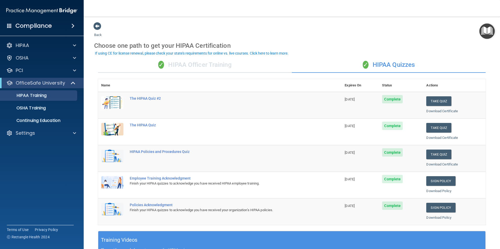
click at [200, 64] on div "✓ HIPAA Officer Training" at bounding box center [195, 65] width 194 height 16
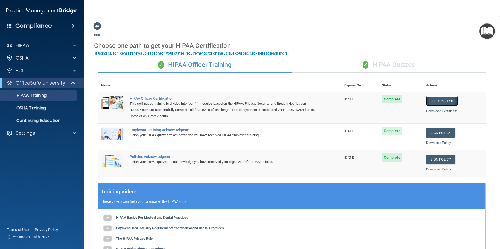
click at [439, 101] on link "Begin Course" at bounding box center [442, 101] width 32 height 10
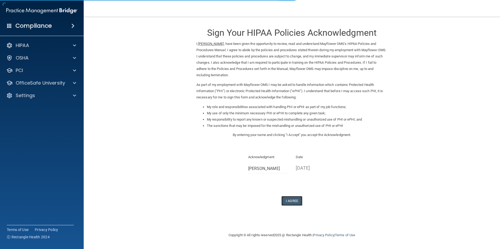
click at [296, 200] on button "I Agree" at bounding box center [291, 201] width 21 height 10
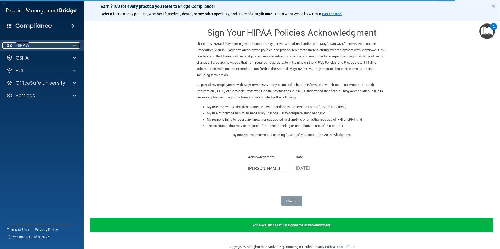
click at [57, 46] on div "HIPAA" at bounding box center [34, 45] width 65 height 6
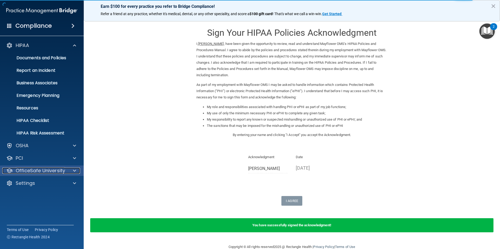
click at [62, 171] on p "OfficeSafe University" at bounding box center [40, 171] width 49 height 6
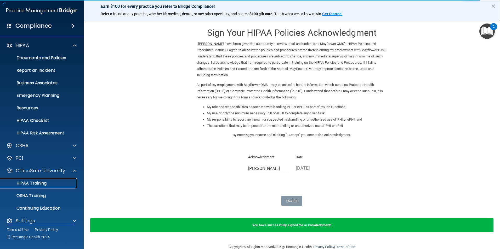
click at [59, 183] on div "HIPAA Training" at bounding box center [38, 183] width 71 height 5
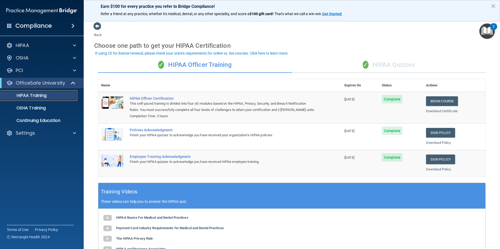
scroll to position [26, 0]
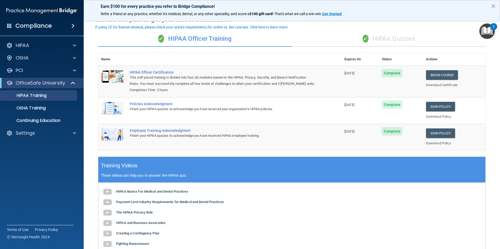
click at [384, 37] on div "✓ HIPAA Quizzes" at bounding box center [389, 39] width 194 height 16
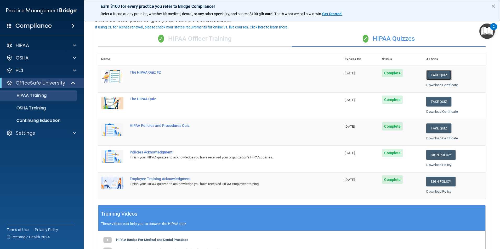
click at [429, 76] on button "Take Quiz" at bounding box center [438, 75] width 25 height 10
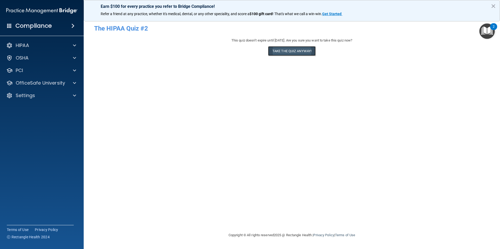
click at [307, 53] on button "Take the quiz anyway!" at bounding box center [292, 51] width 48 height 10
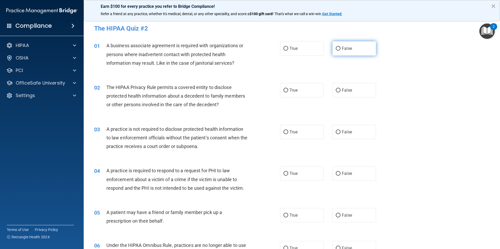
click at [337, 48] on input "False" at bounding box center [338, 49] width 5 height 4
radio input "true"
click at [285, 89] on input "True" at bounding box center [285, 91] width 5 height 4
radio input "true"
click at [336, 90] on input "False" at bounding box center [338, 91] width 5 height 4
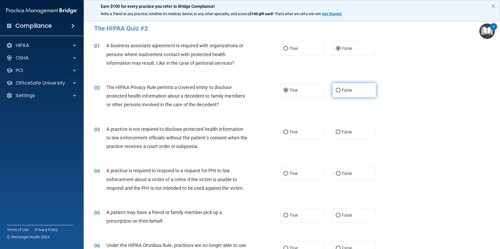
radio input "true"
radio input "false"
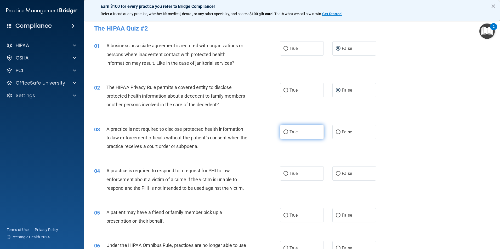
click at [283, 131] on input "True" at bounding box center [285, 132] width 5 height 4
radio input "true"
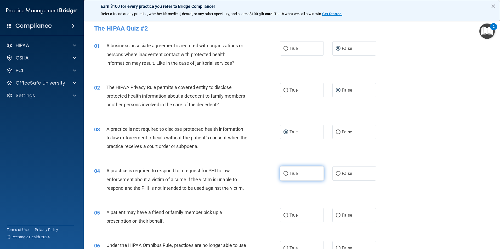
click at [286, 174] on input "True" at bounding box center [285, 174] width 5 height 4
radio input "true"
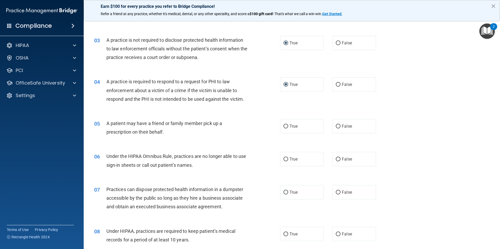
scroll to position [131, 0]
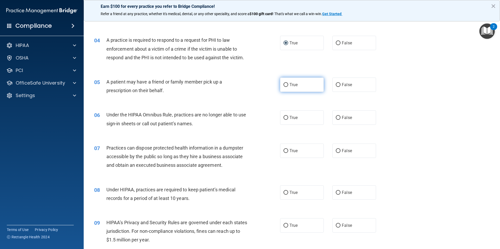
click at [286, 87] on input "True" at bounding box center [285, 85] width 5 height 4
radio input "true"
click at [336, 118] on input "False" at bounding box center [338, 118] width 5 height 4
radio input "true"
click at [336, 150] on input "False" at bounding box center [338, 151] width 5 height 4
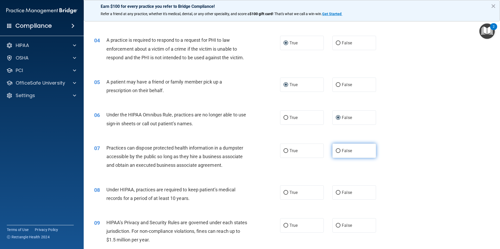
radio input "true"
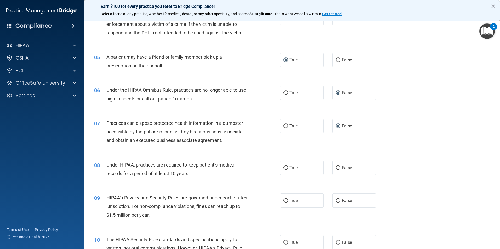
scroll to position [183, 0]
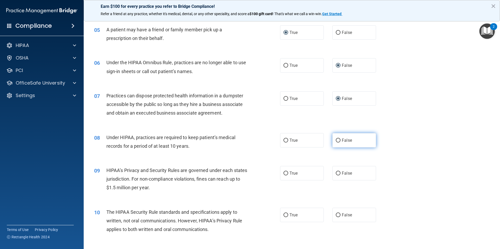
click at [336, 141] on input "False" at bounding box center [338, 141] width 5 height 4
radio input "true"
click at [336, 172] on input "False" at bounding box center [338, 174] width 5 height 4
radio input "true"
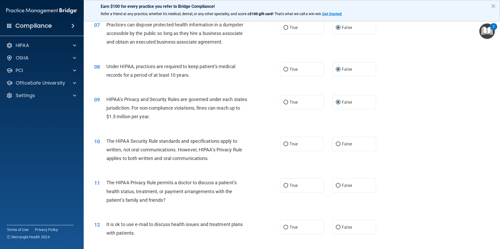
scroll to position [262, 0]
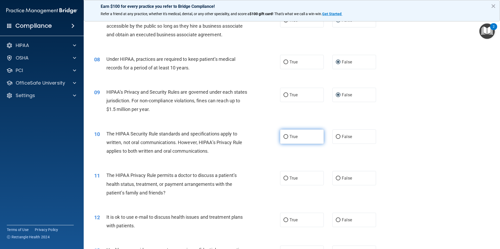
click at [286, 138] on input "True" at bounding box center [285, 137] width 5 height 4
radio input "true"
click at [283, 177] on input "True" at bounding box center [285, 179] width 5 height 4
radio input "true"
drag, startPoint x: 282, startPoint y: 222, endPoint x: 282, endPoint y: 215, distance: 7.3
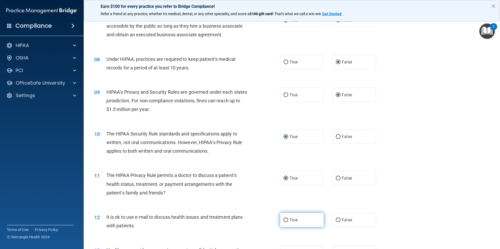
click at [283, 221] on input "True" at bounding box center [285, 221] width 5 height 4
radio input "true"
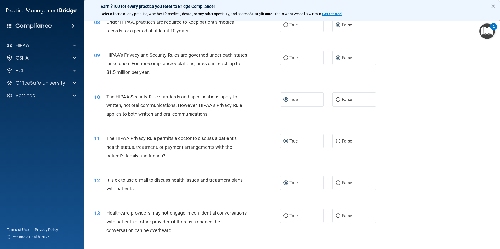
scroll to position [340, 0]
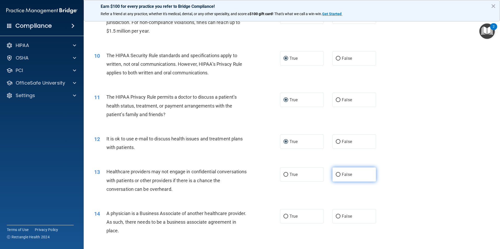
click at [336, 175] on input "False" at bounding box center [338, 175] width 5 height 4
radio input "true"
drag, startPoint x: 337, startPoint y: 216, endPoint x: 264, endPoint y: 188, distance: 77.7
click at [336, 215] on input "False" at bounding box center [338, 217] width 5 height 4
radio input "true"
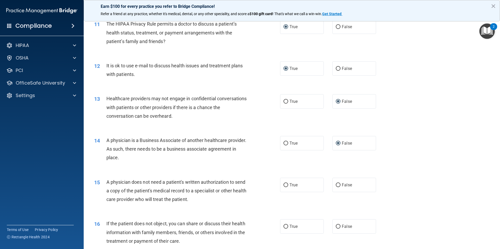
scroll to position [418, 0]
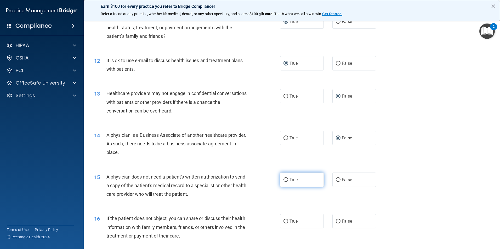
click at [286, 180] on input "True" at bounding box center [285, 180] width 5 height 4
radio input "true"
click at [283, 220] on input "True" at bounding box center [285, 222] width 5 height 4
radio input "true"
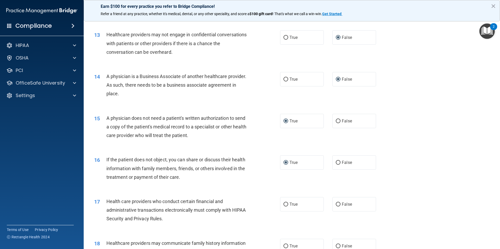
scroll to position [497, 0]
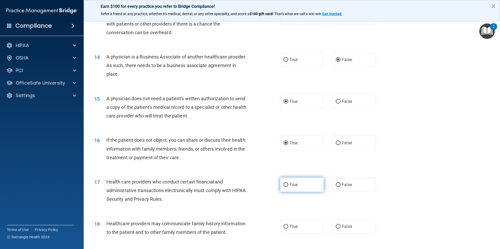
click at [283, 184] on input "True" at bounding box center [285, 185] width 5 height 4
radio input "true"
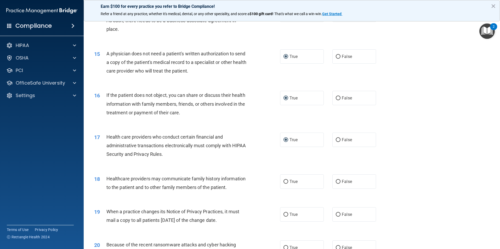
scroll to position [575, 0]
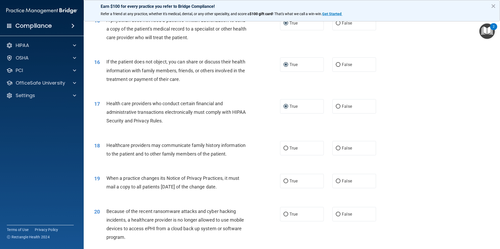
drag, startPoint x: 336, startPoint y: 149, endPoint x: 338, endPoint y: 167, distance: 18.1
click at [336, 149] on input "False" at bounding box center [338, 149] width 5 height 4
radio input "true"
drag, startPoint x: 336, startPoint y: 181, endPoint x: 337, endPoint y: 196, distance: 14.4
click at [336, 183] on input "False" at bounding box center [338, 182] width 5 height 4
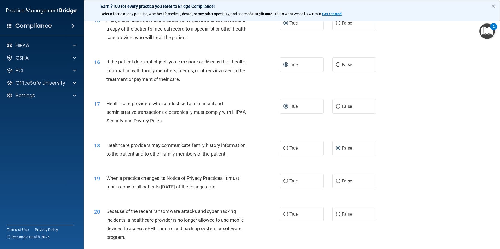
radio input "true"
click at [336, 214] on input "False" at bounding box center [338, 215] width 5 height 4
radio input "true"
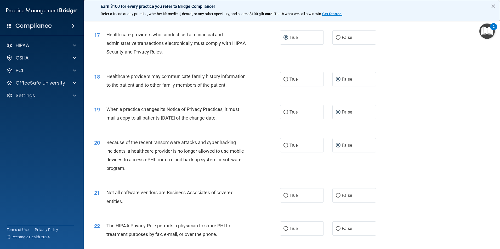
scroll to position [654, 0]
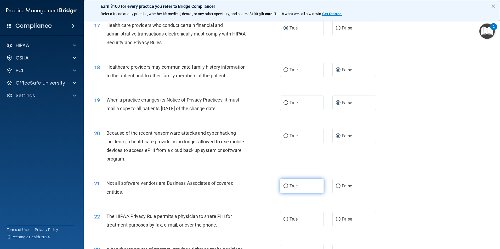
drag, startPoint x: 285, startPoint y: 188, endPoint x: 291, endPoint y: 202, distance: 15.2
click at [286, 187] on input "True" at bounding box center [285, 187] width 5 height 4
radio input "true"
click at [287, 218] on label "True" at bounding box center [302, 219] width 44 height 14
click at [287, 218] on input "True" at bounding box center [285, 220] width 5 height 4
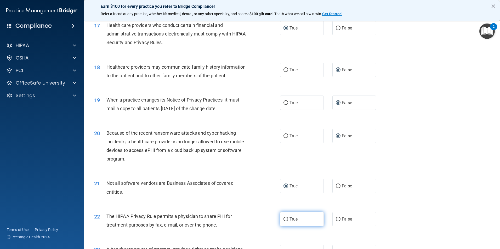
radio input "true"
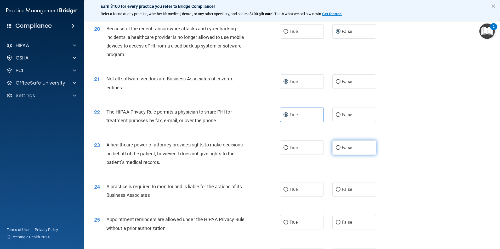
click at [336, 147] on input "False" at bounding box center [338, 148] width 5 height 4
radio input "true"
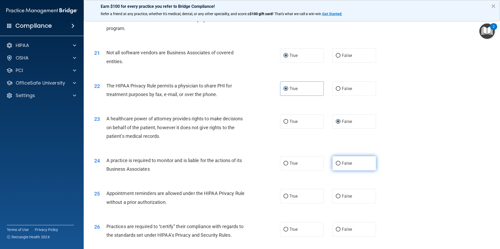
click at [336, 164] on input "False" at bounding box center [338, 164] width 5 height 4
radio input "true"
click at [287, 195] on label "True" at bounding box center [302, 196] width 44 height 14
click at [287, 195] on input "True" at bounding box center [285, 197] width 5 height 4
radio input "true"
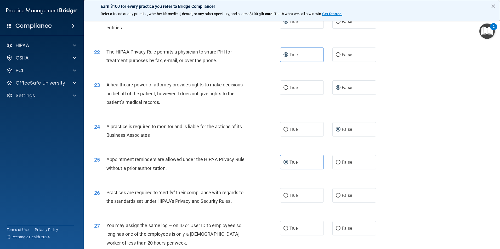
scroll to position [863, 0]
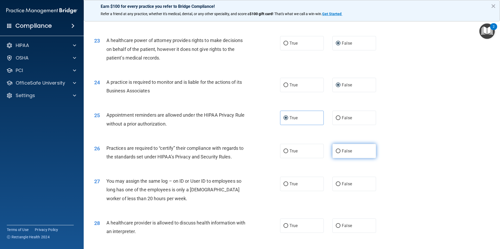
click at [333, 150] on label "False" at bounding box center [354, 151] width 44 height 14
click at [336, 150] on input "False" at bounding box center [338, 152] width 5 height 4
radio input "true"
click at [336, 183] on input "False" at bounding box center [338, 185] width 5 height 4
radio input "true"
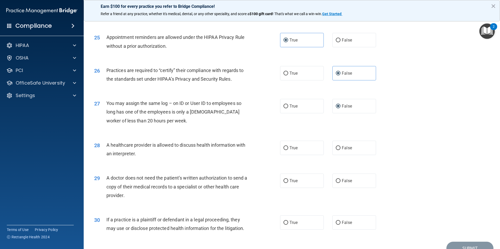
scroll to position [941, 0]
click at [286, 149] on input "True" at bounding box center [285, 148] width 5 height 4
radio input "true"
click at [285, 180] on input "True" at bounding box center [285, 181] width 5 height 4
radio input "true"
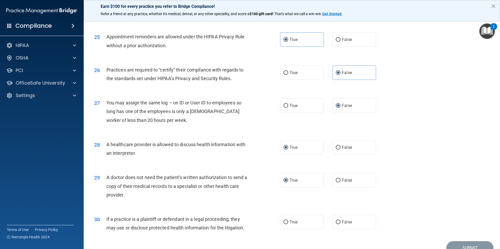
drag, startPoint x: 283, startPoint y: 220, endPoint x: 242, endPoint y: 200, distance: 45.7
click at [282, 219] on label "True" at bounding box center [302, 222] width 44 height 14
click at [283, 221] on input "True" at bounding box center [285, 223] width 5 height 4
radio input "true"
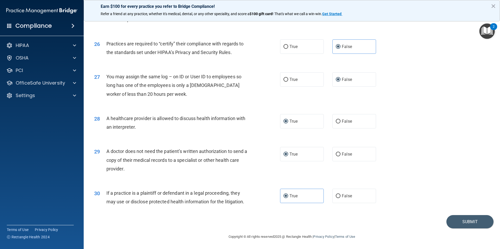
scroll to position [968, 0]
click at [454, 220] on button "Submit" at bounding box center [469, 221] width 47 height 13
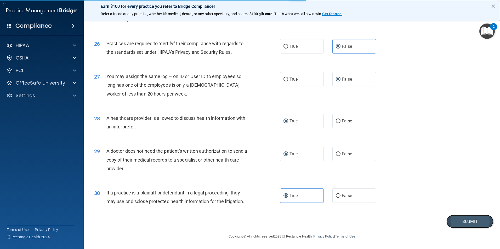
click at [466, 220] on button "Submit" at bounding box center [469, 221] width 47 height 13
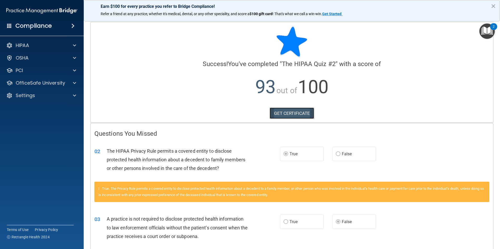
click at [277, 114] on link "GET CERTIFICATE" at bounding box center [292, 114] width 45 height 12
click at [77, 83] on div at bounding box center [73, 83] width 13 height 6
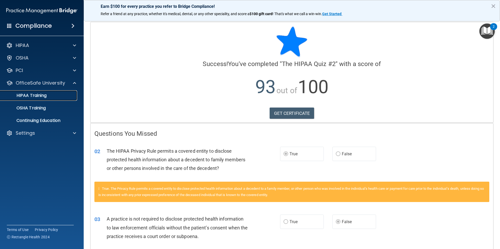
click at [70, 93] on div "HIPAA Training" at bounding box center [38, 95] width 71 height 5
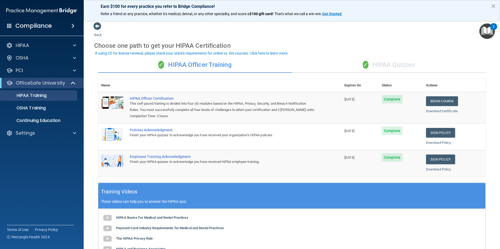
click at [397, 65] on div "✓ HIPAA Quizzes" at bounding box center [389, 65] width 194 height 16
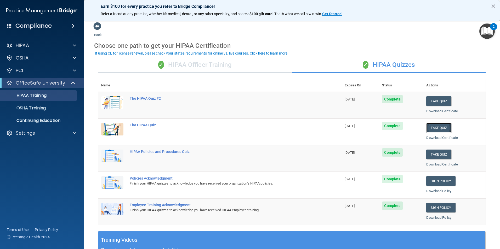
click at [430, 129] on button "Take Quiz" at bounding box center [438, 128] width 25 height 10
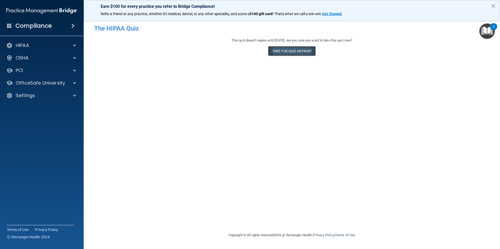
click at [304, 50] on button "Take the quiz anyway!" at bounding box center [292, 51] width 48 height 10
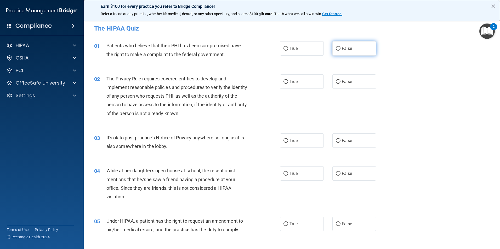
click at [336, 49] on input "False" at bounding box center [338, 49] width 5 height 4
radio input "true"
click at [287, 83] on label "True" at bounding box center [302, 82] width 44 height 14
click at [287, 83] on input "True" at bounding box center [285, 82] width 5 height 4
radio input "true"
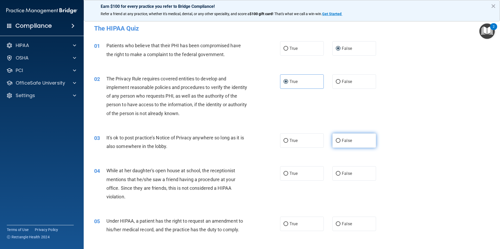
click at [336, 141] on input "False" at bounding box center [338, 141] width 5 height 4
radio input "true"
drag, startPoint x: 285, startPoint y: 171, endPoint x: 279, endPoint y: 194, distance: 23.0
click at [285, 172] on input "True" at bounding box center [285, 174] width 5 height 4
radio input "true"
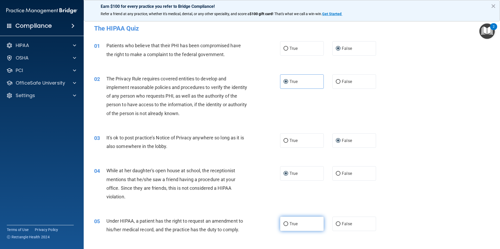
click at [285, 226] on input "True" at bounding box center [285, 225] width 5 height 4
radio input "true"
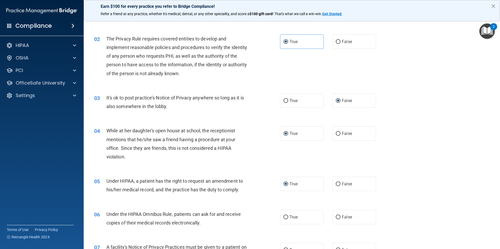
scroll to position [105, 0]
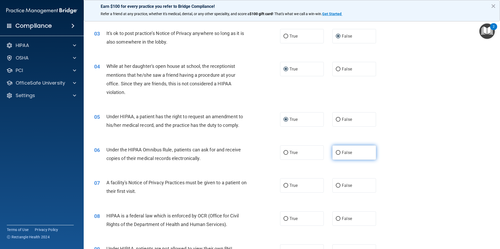
click at [338, 154] on input "False" at bounding box center [338, 153] width 5 height 4
radio input "true"
drag, startPoint x: 282, startPoint y: 187, endPoint x: 319, endPoint y: 204, distance: 41.1
click at [283, 186] on input "True" at bounding box center [285, 186] width 5 height 4
radio input "true"
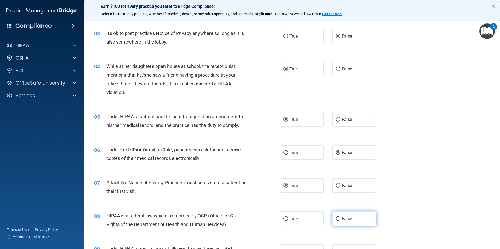
click at [336, 220] on input "False" at bounding box center [338, 219] width 5 height 4
radio input "true"
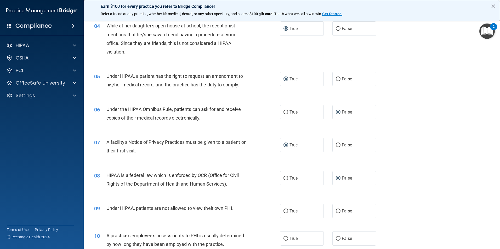
scroll to position [183, 0]
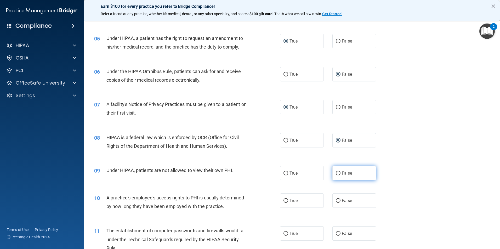
click at [336, 173] on input "False" at bounding box center [338, 174] width 5 height 4
radio input "true"
click at [290, 200] on span "True" at bounding box center [293, 200] width 8 height 5
click at [288, 200] on input "True" at bounding box center [285, 201] width 5 height 4
radio input "true"
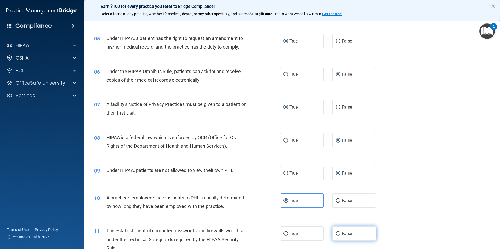
drag, startPoint x: 339, startPoint y: 234, endPoint x: 368, endPoint y: 217, distance: 32.8
click at [342, 233] on span "False" at bounding box center [347, 233] width 10 height 5
click at [340, 233] on input "False" at bounding box center [338, 234] width 5 height 4
radio input "true"
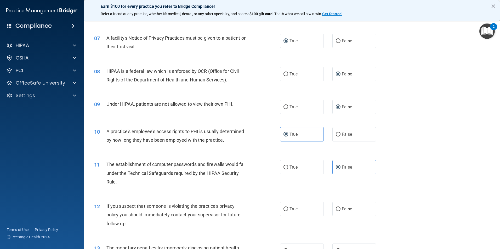
scroll to position [288, 0]
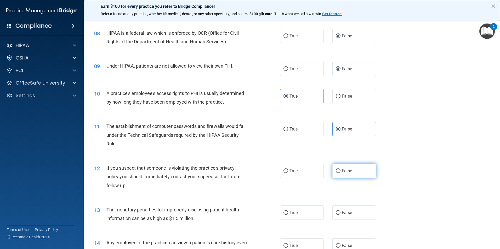
click at [349, 169] on span "False" at bounding box center [347, 171] width 10 height 5
click at [340, 169] on input "False" at bounding box center [338, 171] width 5 height 4
radio input "true"
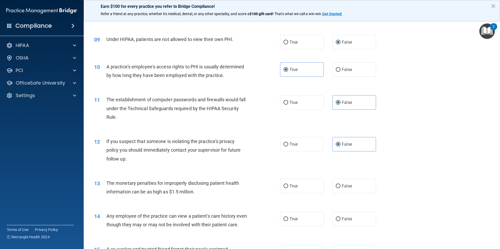
scroll to position [340, 0]
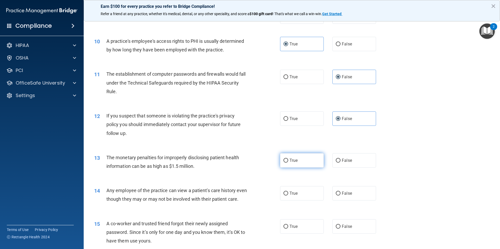
click at [293, 167] on label "True" at bounding box center [302, 161] width 44 height 14
click at [288, 163] on input "True" at bounding box center [285, 161] width 5 height 4
radio input "true"
click at [343, 191] on label "False" at bounding box center [354, 193] width 44 height 14
click at [340, 192] on input "False" at bounding box center [338, 194] width 5 height 4
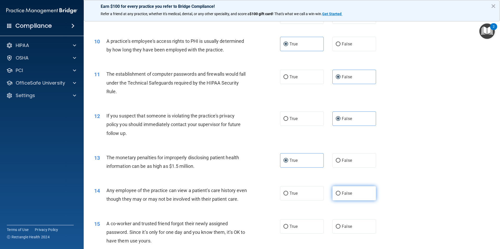
radio input "true"
click at [342, 232] on label "False" at bounding box center [354, 227] width 44 height 14
click at [340, 229] on input "False" at bounding box center [338, 227] width 5 height 4
radio input "true"
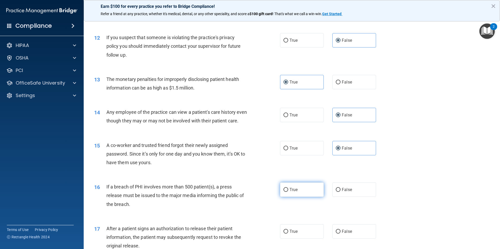
click at [299, 197] on label "True" at bounding box center [302, 190] width 44 height 14
click at [288, 192] on input "True" at bounding box center [285, 190] width 5 height 4
radio input "true"
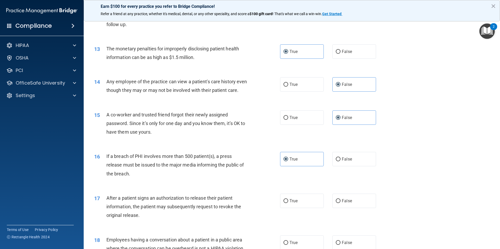
scroll to position [471, 0]
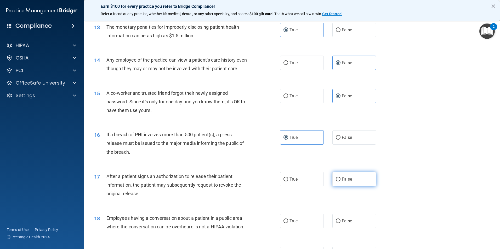
click at [332, 187] on label "False" at bounding box center [354, 179] width 44 height 14
click at [336, 182] on input "False" at bounding box center [338, 180] width 5 height 4
radio input "true"
click at [336, 224] on input "False" at bounding box center [338, 222] width 5 height 4
radio input "true"
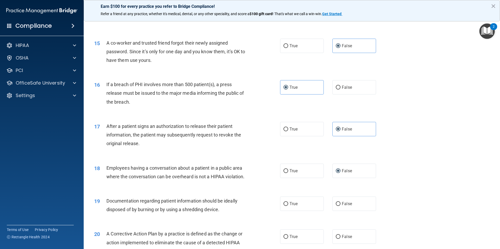
scroll to position [523, 0]
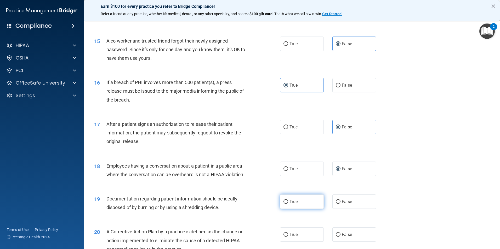
click at [295, 204] on span "True" at bounding box center [293, 202] width 8 height 5
click at [288, 204] on input "True" at bounding box center [285, 202] width 5 height 4
radio input "true"
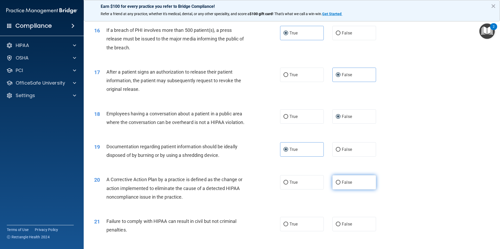
click at [350, 190] on label "False" at bounding box center [354, 182] width 44 height 14
click at [340, 185] on input "False" at bounding box center [338, 183] width 5 height 4
radio input "true"
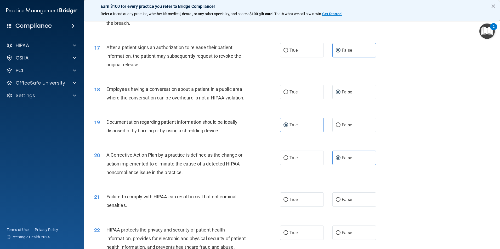
scroll to position [628, 0]
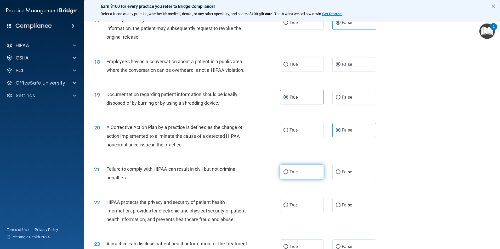
click at [300, 179] on label "True" at bounding box center [302, 172] width 44 height 14
click at [288, 174] on input "True" at bounding box center [285, 173] width 5 height 4
radio input "true"
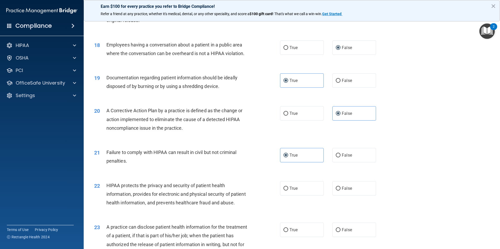
scroll to position [654, 0]
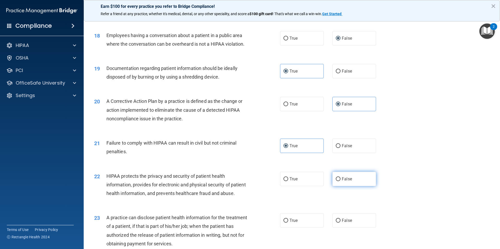
click at [342, 186] on label "False" at bounding box center [354, 179] width 44 height 14
click at [340, 181] on input "False" at bounding box center [338, 180] width 5 height 4
radio input "true"
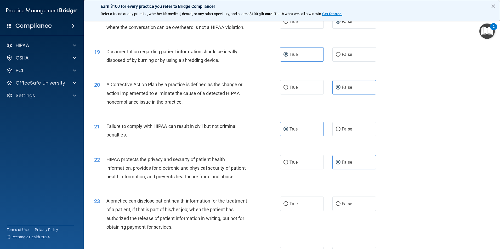
scroll to position [706, 0]
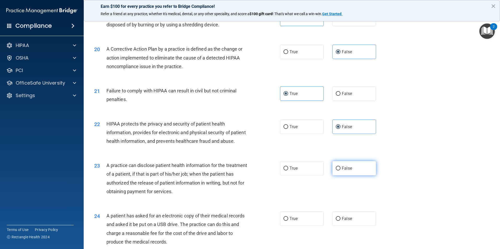
click at [335, 176] on label "False" at bounding box center [354, 168] width 44 height 14
click at [336, 171] on input "False" at bounding box center [338, 169] width 5 height 4
radio input "true"
click at [291, 221] on span "True" at bounding box center [293, 219] width 8 height 5
click at [288, 221] on input "True" at bounding box center [285, 219] width 5 height 4
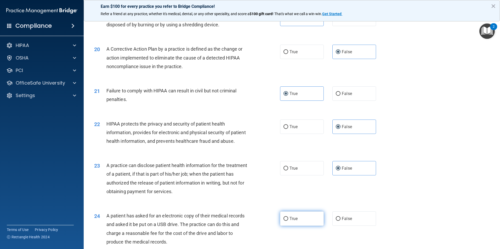
radio input "true"
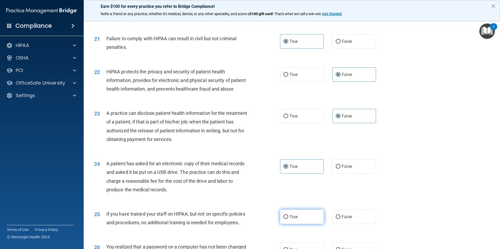
click at [296, 224] on label "True" at bounding box center [302, 217] width 44 height 14
click at [288, 219] on input "True" at bounding box center [285, 217] width 5 height 4
radio input "true"
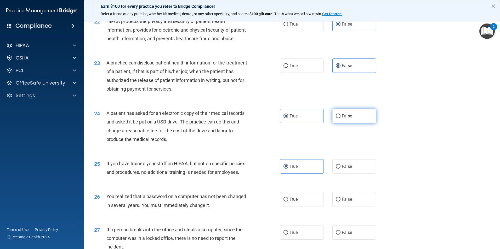
scroll to position [811, 0]
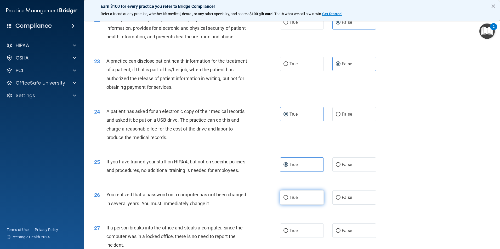
drag, startPoint x: 299, startPoint y: 225, endPoint x: 327, endPoint y: 211, distance: 31.5
click at [299, 205] on label "True" at bounding box center [302, 198] width 44 height 14
click at [288, 200] on input "True" at bounding box center [285, 198] width 5 height 4
radio input "true"
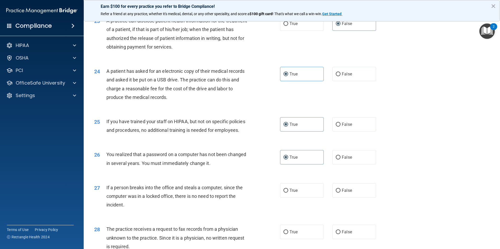
scroll to position [863, 0]
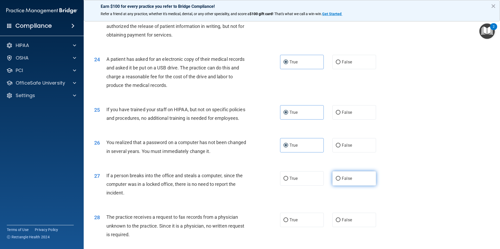
click at [353, 186] on label "False" at bounding box center [354, 179] width 44 height 14
click at [340, 181] on input "False" at bounding box center [338, 179] width 5 height 4
radio input "true"
drag, startPoint x: 346, startPoint y: 245, endPoint x: 374, endPoint y: 224, distance: 34.5
click at [345, 223] on span "False" at bounding box center [347, 220] width 10 height 5
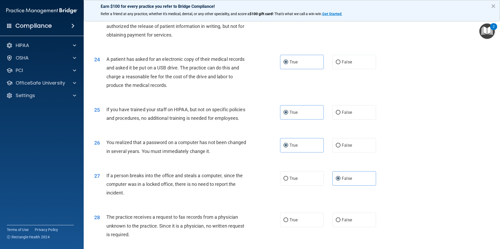
click at [340, 223] on input "False" at bounding box center [338, 221] width 5 height 4
radio input "true"
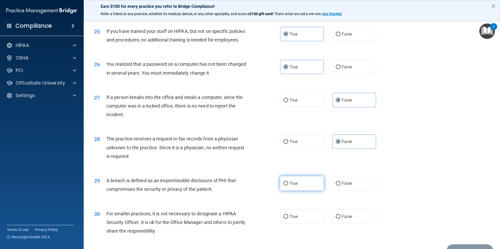
click at [291, 186] on span "True" at bounding box center [293, 183] width 8 height 5
drag, startPoint x: 291, startPoint y: 210, endPoint x: 351, endPoint y: 244, distance: 68.4
click at [350, 224] on label "False" at bounding box center [354, 217] width 44 height 14
click at [340, 219] on input "False" at bounding box center [338, 217] width 5 height 4
radio input "true"
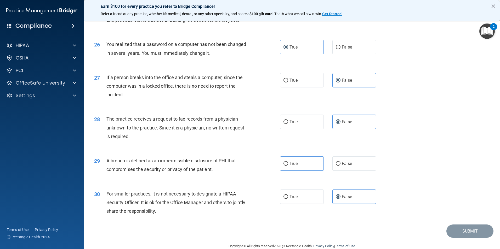
scroll to position [997, 0]
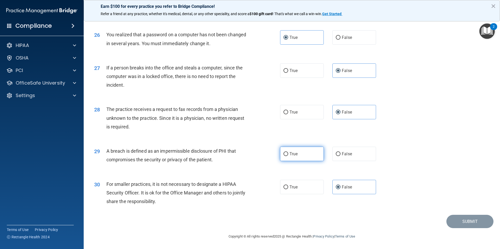
click at [289, 157] on label "True" at bounding box center [302, 154] width 44 height 14
click at [288, 156] on input "True" at bounding box center [285, 154] width 5 height 4
radio input "true"
click at [459, 221] on button "Submit" at bounding box center [469, 221] width 47 height 13
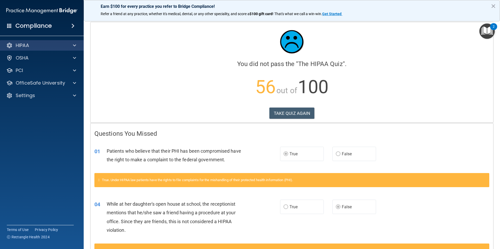
click at [68, 41] on div "HIPAA" at bounding box center [42, 45] width 84 height 10
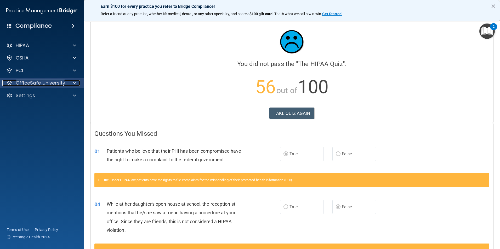
click at [67, 82] on div at bounding box center [73, 83] width 13 height 6
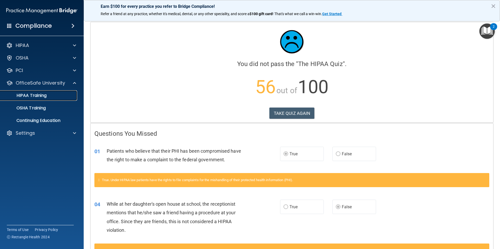
click at [67, 99] on link "HIPAA Training" at bounding box center [36, 95] width 82 height 10
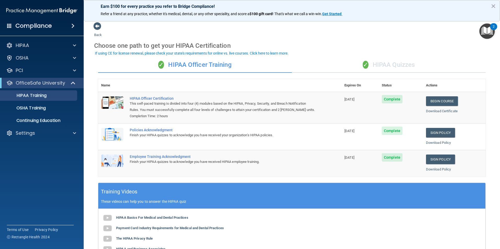
click at [403, 60] on div "✓ HIPAA Quizzes" at bounding box center [389, 65] width 194 height 16
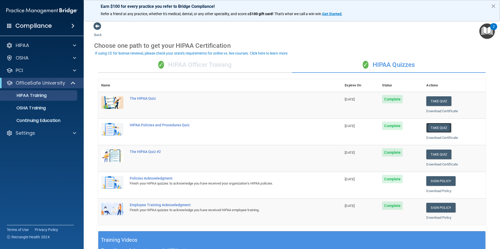
click at [438, 126] on button "Take Quiz" at bounding box center [438, 128] width 25 height 10
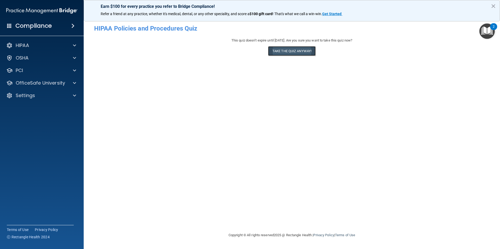
click at [279, 52] on button "Take the quiz anyway!" at bounding box center [292, 51] width 48 height 10
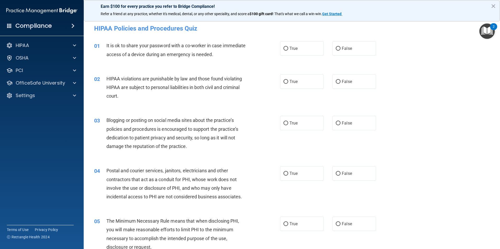
click at [329, 52] on div "True False" at bounding box center [332, 48] width 105 height 14
click at [336, 51] on input "False" at bounding box center [338, 49] width 5 height 4
radio input "true"
click at [306, 77] on label "True" at bounding box center [302, 82] width 44 height 14
click at [288, 80] on input "True" at bounding box center [285, 82] width 5 height 4
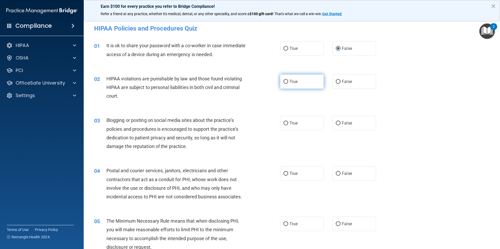
radio input "true"
click at [342, 118] on label "False" at bounding box center [354, 123] width 44 height 14
click at [340, 122] on input "False" at bounding box center [338, 124] width 5 height 4
radio input "true"
click at [287, 172] on label "True" at bounding box center [302, 174] width 44 height 14
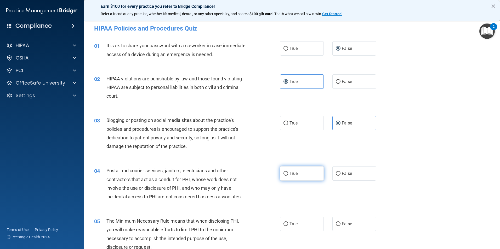
click at [287, 172] on input "True" at bounding box center [285, 174] width 5 height 4
radio input "true"
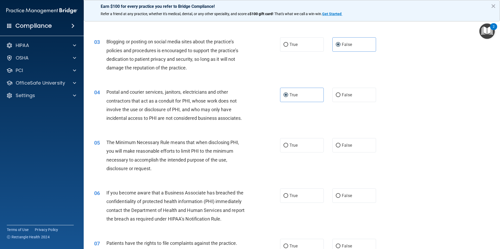
scroll to position [131, 0]
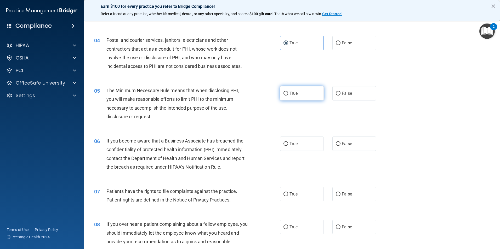
click at [298, 94] on label "True" at bounding box center [302, 93] width 44 height 14
click at [288, 94] on input "True" at bounding box center [285, 94] width 5 height 4
radio input "true"
drag, startPoint x: 337, startPoint y: 142, endPoint x: 332, endPoint y: 149, distance: 7.7
click at [337, 142] on input "False" at bounding box center [338, 144] width 5 height 4
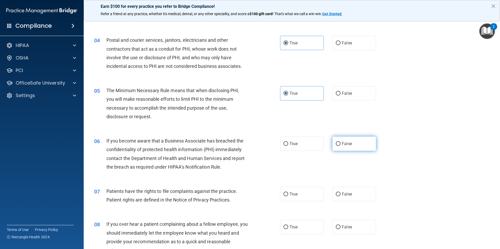
radio input "true"
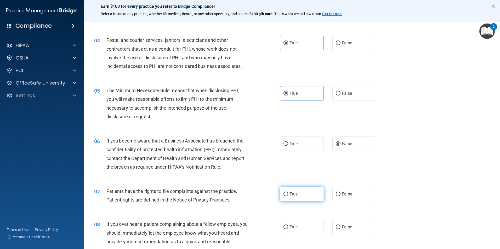
click at [299, 192] on label "True" at bounding box center [302, 194] width 44 height 14
click at [288, 193] on input "True" at bounding box center [285, 195] width 5 height 4
radio input "true"
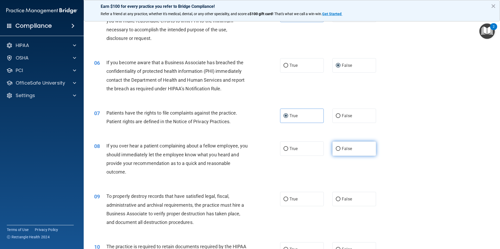
click at [343, 152] on label "False" at bounding box center [354, 149] width 44 height 14
click at [340, 151] on input "False" at bounding box center [338, 149] width 5 height 4
radio input "true"
click at [346, 197] on span "False" at bounding box center [347, 199] width 10 height 5
click at [340, 198] on input "False" at bounding box center [338, 200] width 5 height 4
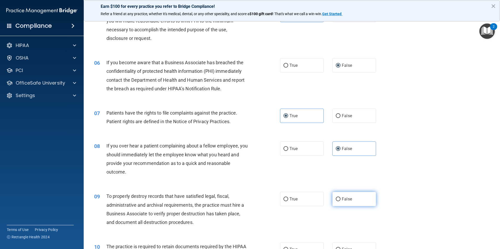
radio input "true"
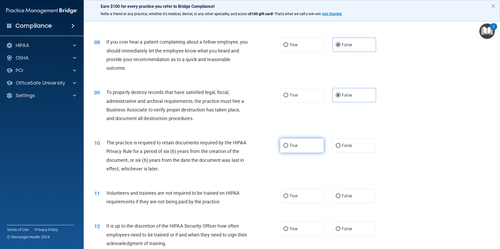
scroll to position [314, 0]
click at [293, 149] on label "True" at bounding box center [302, 145] width 44 height 14
click at [288, 147] on input "True" at bounding box center [285, 146] width 5 height 4
radio input "true"
click at [340, 190] on label "False" at bounding box center [354, 196] width 44 height 14
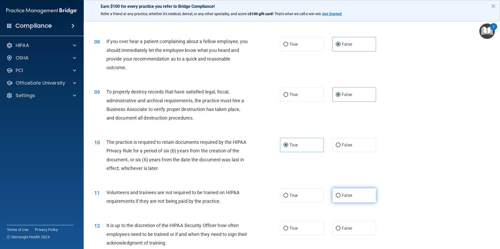
click at [340, 194] on input "False" at bounding box center [338, 196] width 5 height 4
radio input "true"
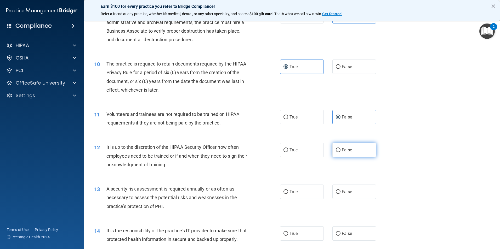
click at [342, 150] on span "False" at bounding box center [347, 150] width 10 height 5
click at [340, 150] on input "False" at bounding box center [338, 151] width 5 height 4
radio input "true"
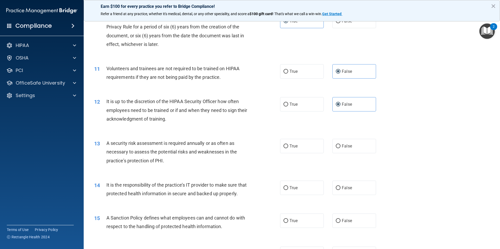
scroll to position [445, 0]
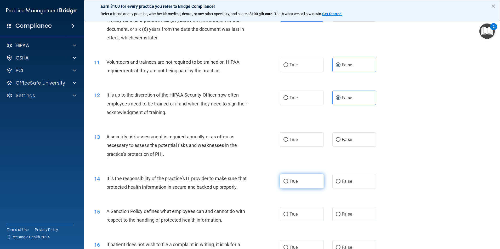
click at [289, 183] on span "True" at bounding box center [293, 181] width 8 height 5
click at [288, 183] on input "True" at bounding box center [285, 182] width 5 height 4
radio input "true"
click at [342, 217] on span "False" at bounding box center [347, 214] width 10 height 5
click at [340, 217] on input "False" at bounding box center [338, 215] width 5 height 4
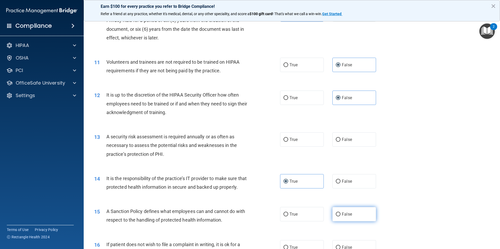
radio input "true"
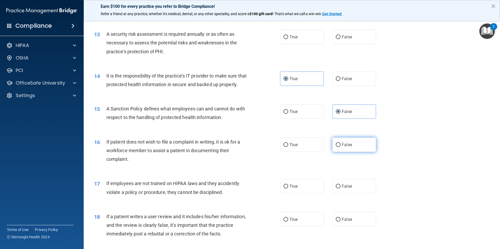
scroll to position [549, 0]
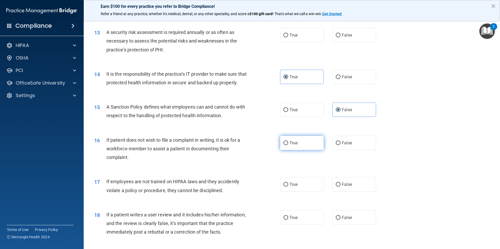
click at [301, 150] on label "True" at bounding box center [302, 143] width 44 height 14
click at [288, 145] on input "True" at bounding box center [285, 143] width 5 height 4
radio input "true"
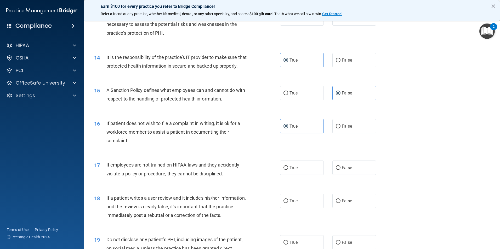
scroll to position [575, 0]
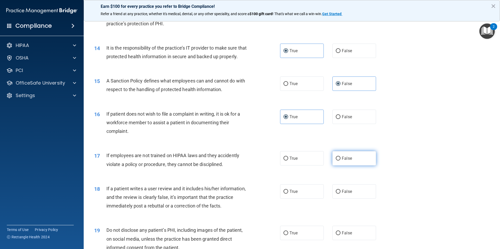
click at [347, 161] on span "False" at bounding box center [347, 158] width 10 height 5
click at [340, 161] on input "False" at bounding box center [338, 159] width 5 height 4
radio input "true"
click at [349, 194] on span "False" at bounding box center [347, 191] width 10 height 5
click at [340, 194] on input "False" at bounding box center [338, 192] width 5 height 4
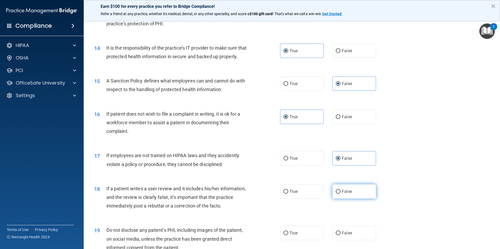
radio input "true"
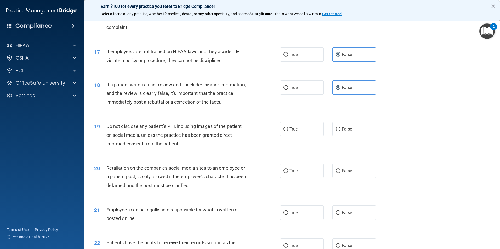
scroll to position [680, 0]
click at [313, 136] on label "True" at bounding box center [302, 129] width 44 height 14
click at [288, 131] on input "True" at bounding box center [285, 129] width 5 height 4
radio input "true"
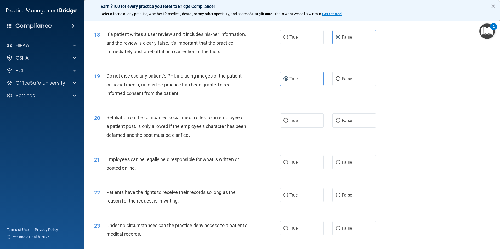
scroll to position [732, 0]
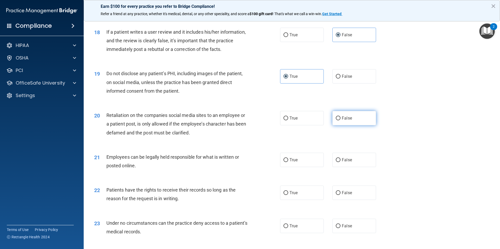
click at [344, 126] on label "False" at bounding box center [354, 118] width 44 height 14
click at [340, 121] on input "False" at bounding box center [338, 119] width 5 height 4
radio input "true"
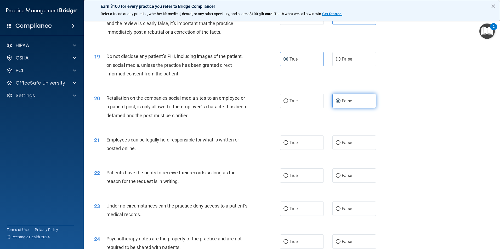
scroll to position [785, 0]
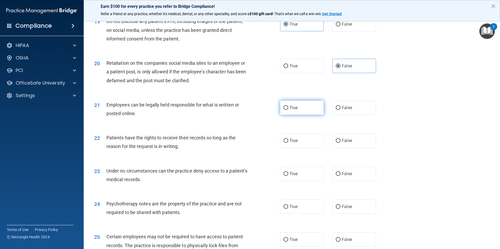
click at [295, 115] on label "True" at bounding box center [302, 108] width 44 height 14
click at [288, 110] on input "True" at bounding box center [285, 108] width 5 height 4
radio input "true"
click at [354, 148] on label "False" at bounding box center [354, 141] width 44 height 14
click at [340, 143] on input "False" at bounding box center [338, 141] width 5 height 4
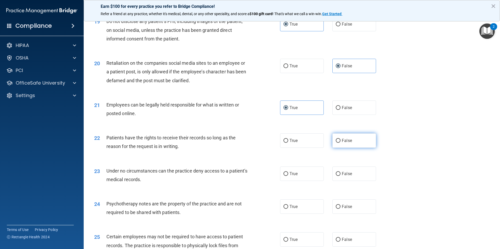
radio input "true"
click at [349, 178] on label "False" at bounding box center [354, 174] width 44 height 14
click at [340, 176] on input "False" at bounding box center [338, 174] width 5 height 4
radio input "true"
click at [296, 213] on label "True" at bounding box center [302, 207] width 44 height 14
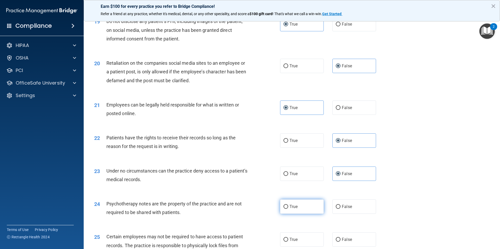
click at [288, 209] on input "True" at bounding box center [285, 207] width 5 height 4
radio input "true"
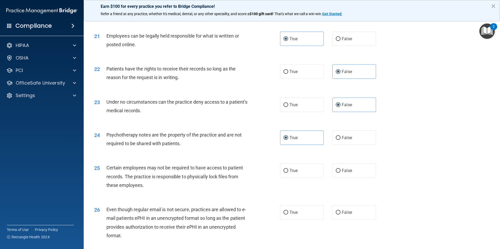
scroll to position [863, 0]
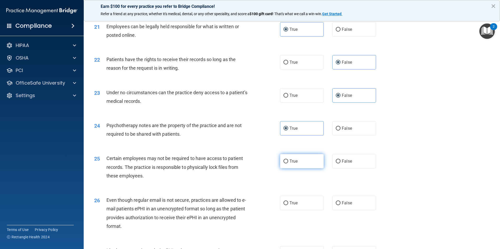
click at [294, 167] on label "True" at bounding box center [302, 161] width 44 height 14
click at [288, 164] on input "True" at bounding box center [285, 162] width 5 height 4
radio input "true"
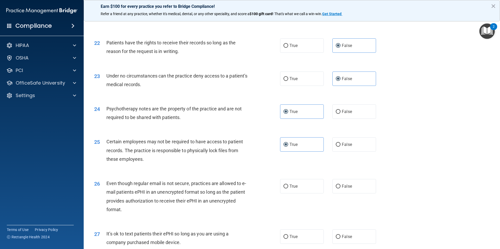
scroll to position [889, 0]
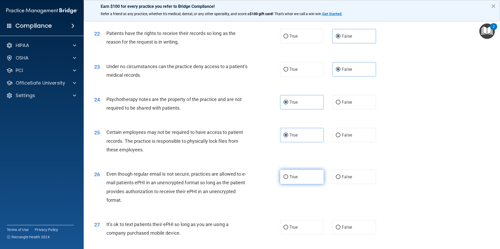
click at [291, 180] on span "True" at bounding box center [293, 177] width 8 height 5
click at [288, 179] on input "True" at bounding box center [285, 177] width 5 height 4
radio input "true"
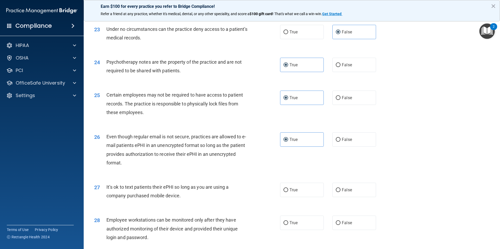
scroll to position [968, 0]
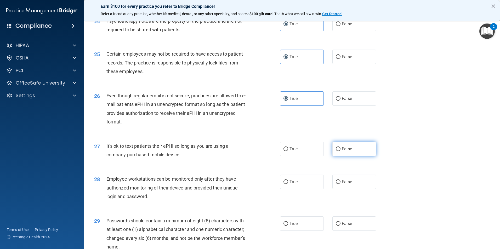
click at [345, 152] on span "False" at bounding box center [347, 149] width 10 height 5
click at [340, 151] on input "False" at bounding box center [338, 149] width 5 height 4
radio input "true"
click at [350, 189] on label "False" at bounding box center [354, 182] width 44 height 14
click at [340, 184] on input "False" at bounding box center [338, 182] width 5 height 4
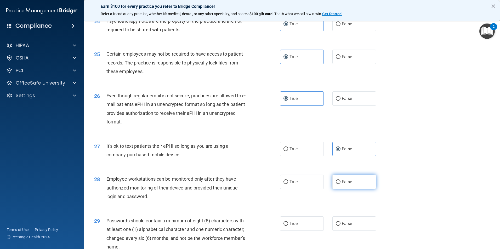
radio input "true"
click at [292, 226] on span "True" at bounding box center [293, 223] width 8 height 5
click at [288, 226] on input "True" at bounding box center [285, 224] width 5 height 4
radio input "true"
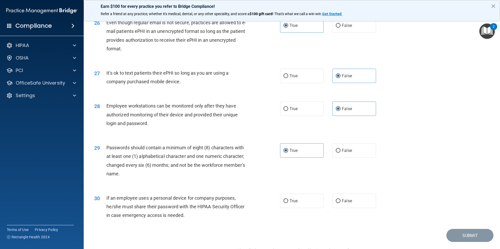
scroll to position [1046, 0]
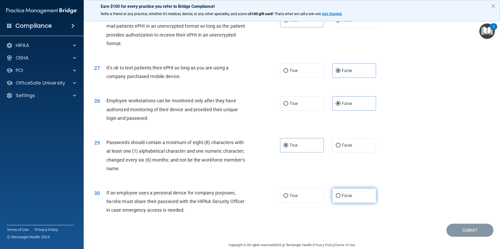
click at [354, 199] on label "False" at bounding box center [354, 196] width 44 height 14
click at [340, 198] on input "False" at bounding box center [338, 196] width 5 height 4
radio input "true"
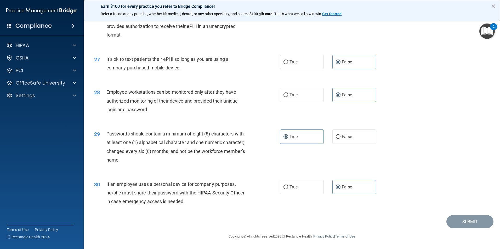
scroll to position [1063, 0]
drag, startPoint x: 320, startPoint y: 195, endPoint x: 331, endPoint y: 207, distance: 16.5
click at [321, 198] on div "30 If an employee uses a personal device for company purposes, he/she must shar…" at bounding box center [291, 195] width 403 height 42
click at [494, 8] on button "×" at bounding box center [493, 6] width 5 height 8
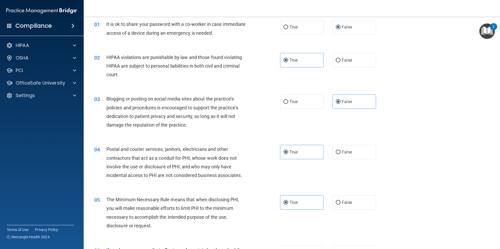
scroll to position [0, 0]
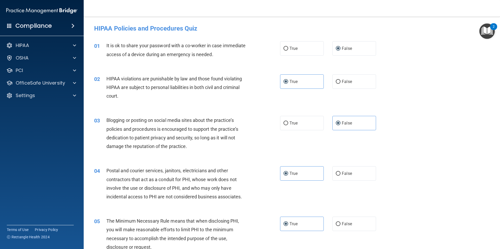
click at [486, 29] on img "Open Resource Center, 2 new notifications" at bounding box center [486, 31] width 15 height 15
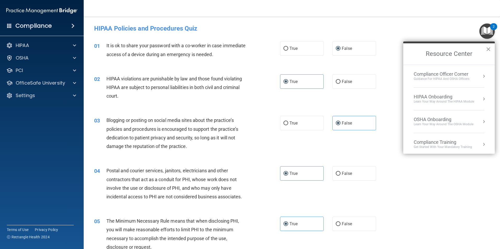
click at [488, 48] on button "×" at bounding box center [488, 49] width 5 height 8
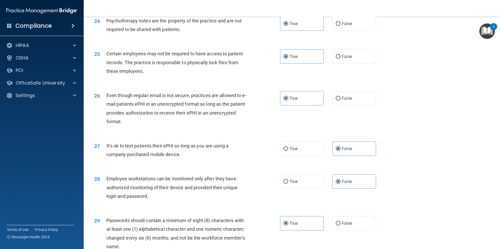
scroll to position [1063, 0]
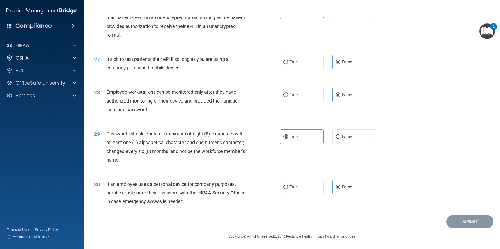
click at [374, 224] on div "Submit" at bounding box center [291, 221] width 403 height 13
drag, startPoint x: 384, startPoint y: 118, endPoint x: 389, endPoint y: 115, distance: 6.3
click at [386, 115] on div "28 Employee workstations can be monitored only after they have authorized monit…" at bounding box center [291, 102] width 403 height 42
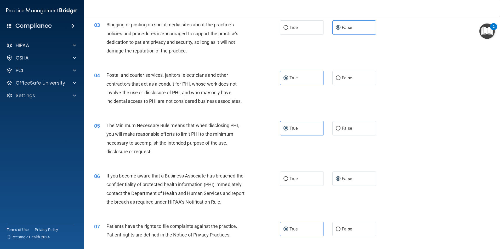
scroll to position [0, 0]
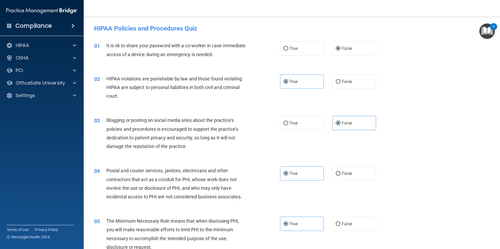
click at [461, 65] on div "01 It is ok to share your password with a co-worker in case immediate access of…" at bounding box center [291, 51] width 403 height 33
drag, startPoint x: 461, startPoint y: 65, endPoint x: 453, endPoint y: 92, distance: 27.9
click at [453, 92] on div "02 HIPAA violations are punishable by law and those found violating HIPAA are s…" at bounding box center [291, 89] width 403 height 42
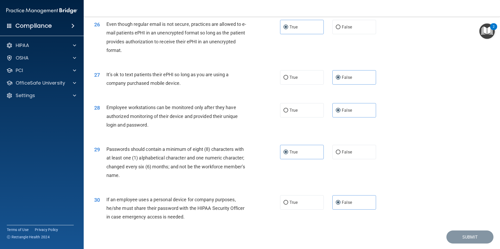
scroll to position [1063, 0]
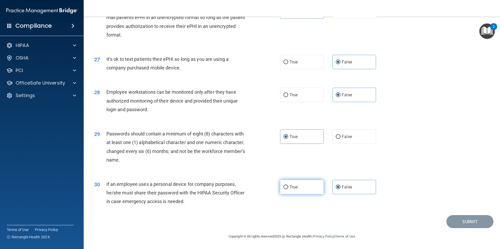
click at [298, 190] on label "True" at bounding box center [302, 187] width 44 height 14
click at [288, 190] on input "True" at bounding box center [285, 188] width 5 height 4
radio input "true"
click at [339, 185] on label "False" at bounding box center [354, 187] width 44 height 14
click at [339, 186] on input "False" at bounding box center [338, 188] width 5 height 4
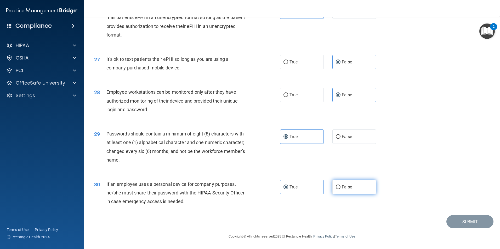
radio input "true"
radio input "false"
drag, startPoint x: 445, startPoint y: 129, endPoint x: 453, endPoint y: 196, distance: 68.0
click at [445, 131] on div "29 Passwords should contain a minimum of eight (8) characters with at least one…" at bounding box center [291, 148] width 403 height 50
click at [488, 30] on img "Open Resource Center, 2 new notifications" at bounding box center [486, 31] width 15 height 15
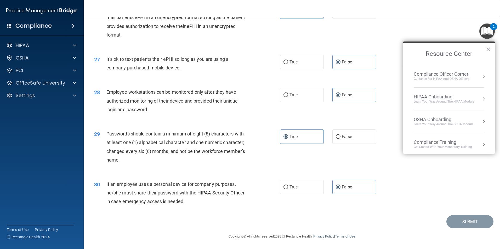
click at [481, 76] on button "Resource Center" at bounding box center [483, 76] width 5 height 5
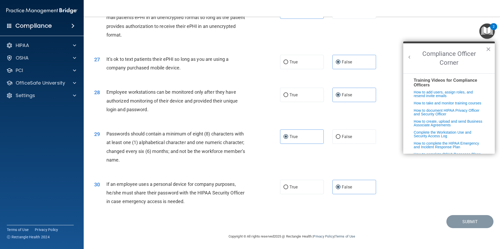
scroll to position [134, 0]
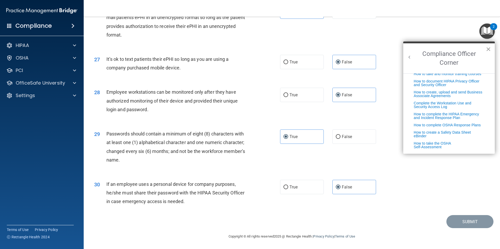
click at [490, 51] on button "×" at bounding box center [488, 49] width 5 height 8
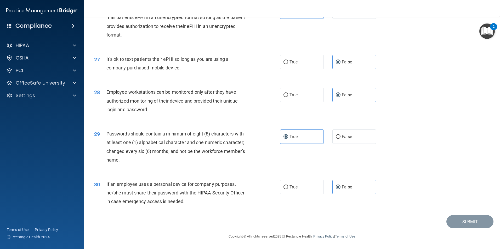
click at [426, 115] on div "28 Employee workstations can be monitored only after they have authorized monit…" at bounding box center [291, 102] width 403 height 42
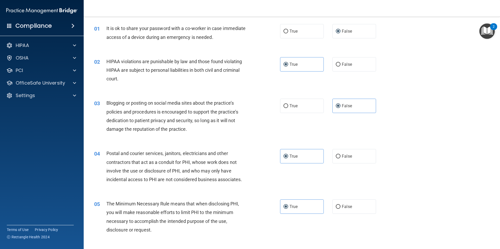
scroll to position [0, 0]
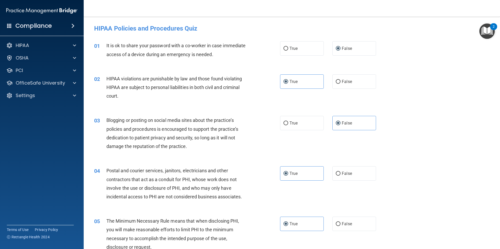
copy form "nd Procedures Quiz This quiz doesn’t expire until 11/06/2025. Are you sure you …"
click at [229, 33] on div "HIPAA Policies and Procedures Quiz" at bounding box center [291, 28] width 403 height 13
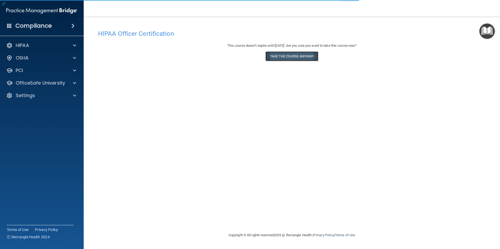
click at [307, 56] on button "Take the course anyway!" at bounding box center [291, 57] width 53 height 10
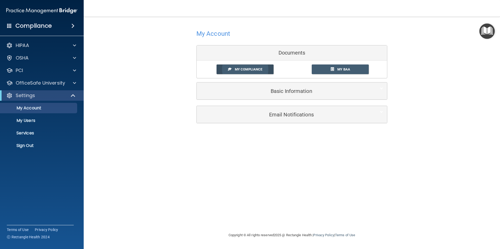
click at [266, 70] on link "My Compliance" at bounding box center [245, 70] width 57 height 10
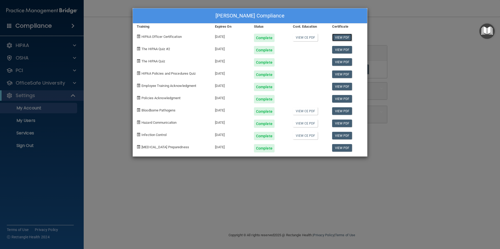
click at [349, 38] on link "View PDF" at bounding box center [342, 38] width 20 height 8
click at [122, 150] on div "Kali Vieira's Compliance Training Expires On Status Cont. Education Certificate…" at bounding box center [250, 124] width 500 height 249
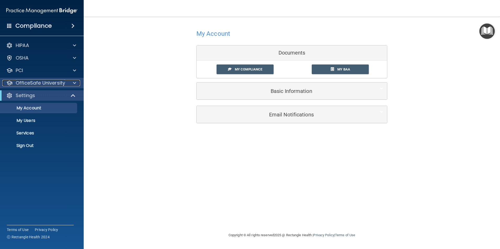
click at [40, 84] on p "OfficeSafe University" at bounding box center [40, 83] width 49 height 6
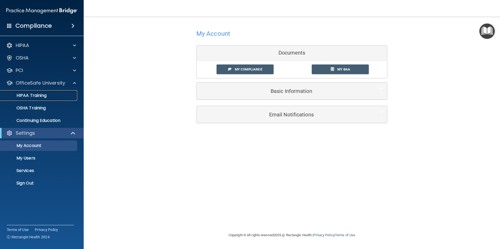
click at [42, 99] on link "HIPAA Training" at bounding box center [36, 95] width 82 height 10
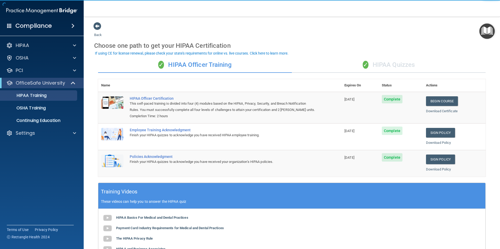
click at [381, 61] on div "✓ HIPAA Quizzes" at bounding box center [389, 65] width 194 height 16
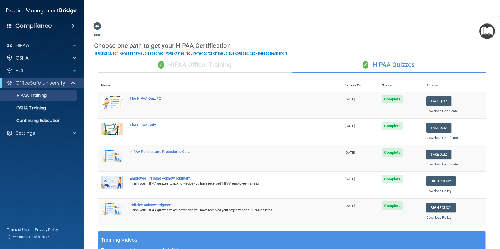
click at [183, 65] on div "✓ HIPAA Officer Training" at bounding box center [195, 65] width 194 height 16
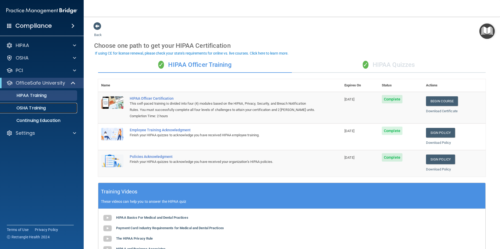
click at [37, 109] on p "OSHA Training" at bounding box center [24, 108] width 42 height 5
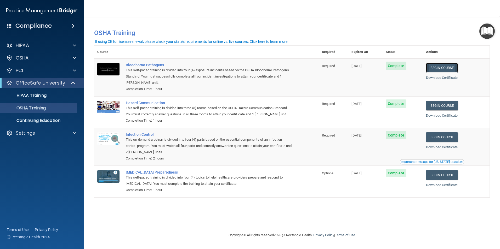
click at [446, 66] on link "Begin Course" at bounding box center [442, 68] width 32 height 10
click at [435, 69] on link "Begin Course" at bounding box center [442, 68] width 32 height 10
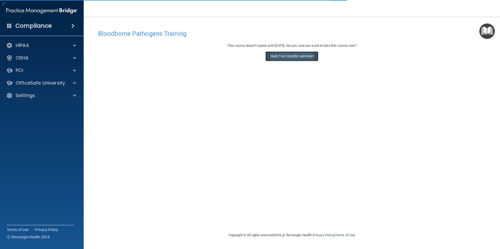
click at [311, 60] on button "Take the course anyway!" at bounding box center [291, 57] width 53 height 10
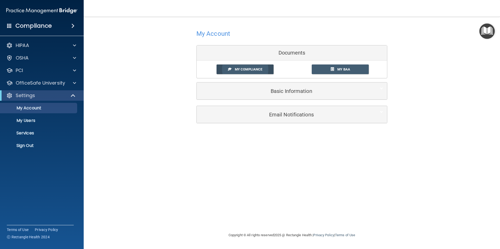
click at [268, 71] on link "My Compliance" at bounding box center [245, 70] width 57 height 10
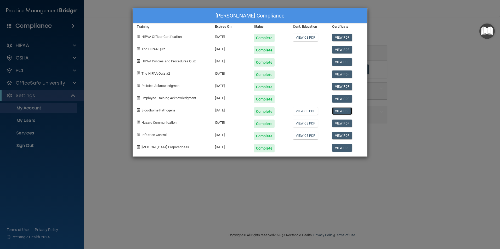
click at [341, 113] on link "View PDF" at bounding box center [342, 111] width 20 height 8
click at [90, 159] on div "[PERSON_NAME] Compliance Training Expires On Status Cont. Education Certificate…" at bounding box center [250, 124] width 500 height 249
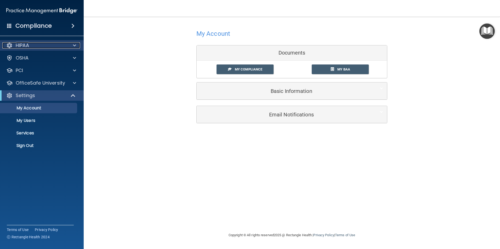
click at [68, 46] on div at bounding box center [73, 45] width 13 height 6
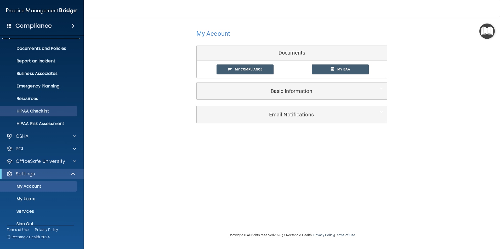
scroll to position [18, 0]
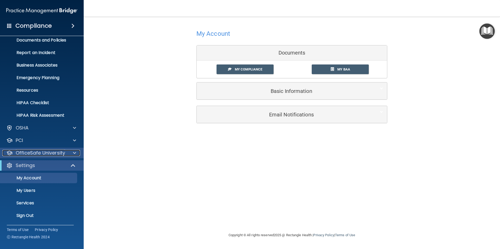
click at [59, 155] on p "OfficeSafe University" at bounding box center [40, 153] width 49 height 6
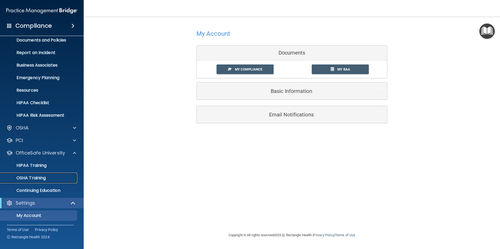
click at [49, 179] on div "OSHA Training" at bounding box center [38, 178] width 71 height 5
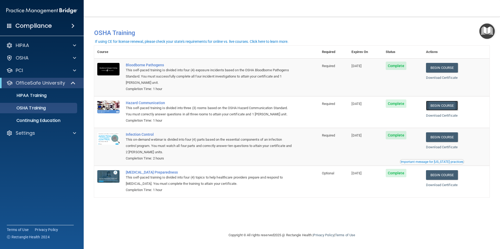
click at [439, 107] on link "Begin Course" at bounding box center [442, 106] width 32 height 10
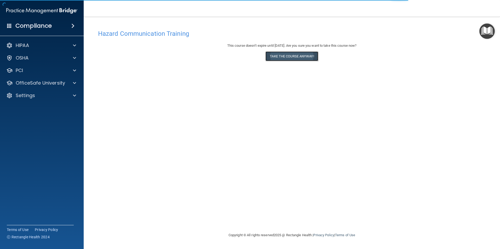
click at [309, 61] on button "Take the course anyway!" at bounding box center [291, 57] width 53 height 10
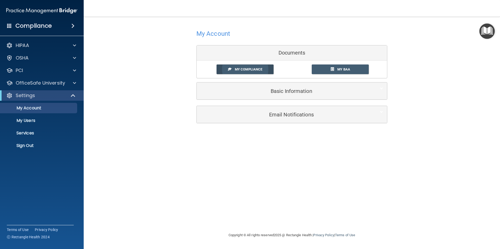
click at [229, 70] on span at bounding box center [229, 68] width 3 height 3
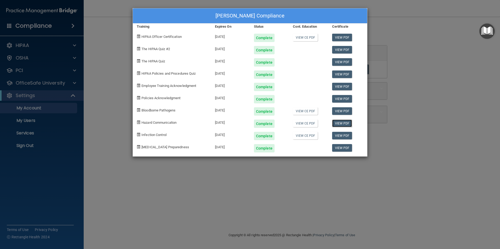
click at [343, 123] on link "View PDF" at bounding box center [342, 124] width 20 height 8
click at [404, 32] on div "[PERSON_NAME] Compliance Training Expires On Status Cont. Education Certificate…" at bounding box center [250, 124] width 500 height 249
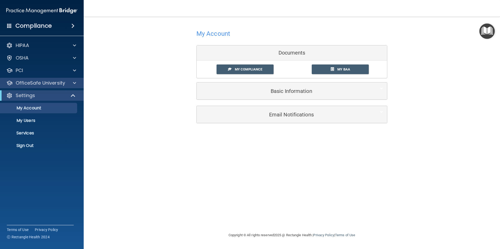
click at [53, 87] on div "OfficeSafe University" at bounding box center [42, 83] width 84 height 10
click at [58, 82] on p "OfficeSafe University" at bounding box center [40, 83] width 49 height 6
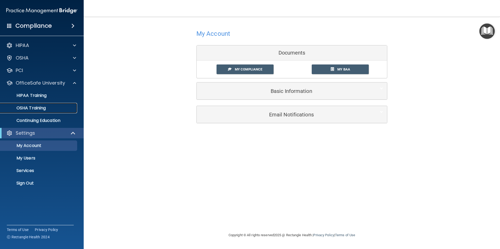
click at [51, 106] on div "OSHA Training" at bounding box center [38, 108] width 71 height 5
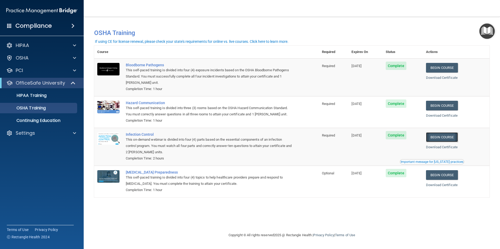
click at [440, 139] on link "Begin Course" at bounding box center [442, 138] width 32 height 10
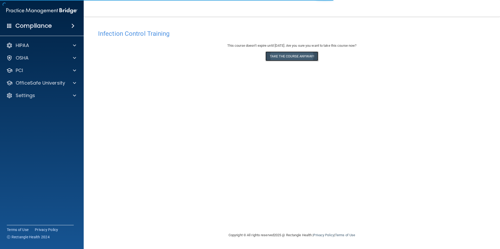
click at [310, 54] on button "Take the course anyway!" at bounding box center [291, 57] width 53 height 10
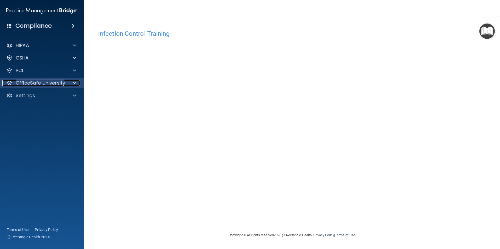
click at [36, 83] on p "OfficeSafe University" at bounding box center [40, 83] width 49 height 6
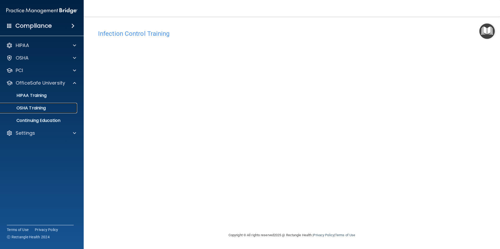
click at [39, 111] on p "OSHA Training" at bounding box center [24, 108] width 42 height 5
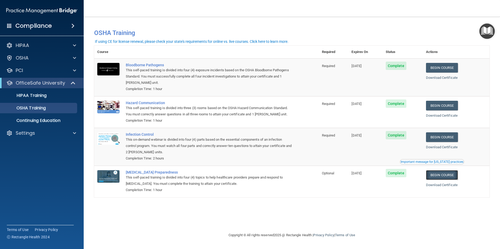
click at [445, 179] on link "Begin Course" at bounding box center [442, 176] width 32 height 10
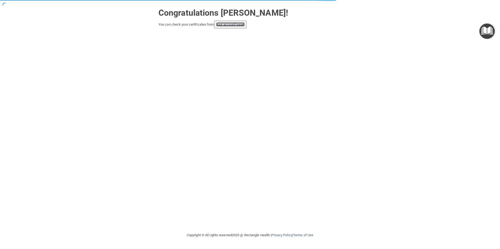
click at [240, 26] on link "your account page!" at bounding box center [230, 24] width 29 height 4
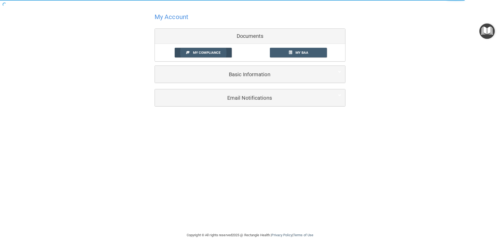
click at [225, 49] on link "My Compliance" at bounding box center [203, 53] width 57 height 10
click at [204, 53] on span "My Compliance" at bounding box center [206, 53] width 27 height 4
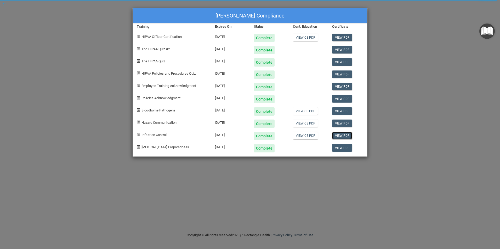
click at [342, 133] on link "View PDF" at bounding box center [342, 136] width 20 height 8
click at [92, 69] on div "[PERSON_NAME] Compliance Training Expires On Status Cont. Education Certificate…" at bounding box center [250, 124] width 500 height 249
click at [404, 23] on div "[PERSON_NAME] Compliance Training Expires On Status Cont. Education Certificate…" at bounding box center [250, 124] width 500 height 249
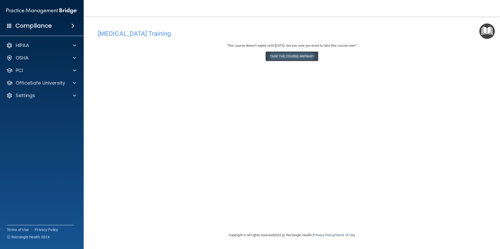
click at [297, 53] on button "Take the course anyway!" at bounding box center [291, 57] width 53 height 10
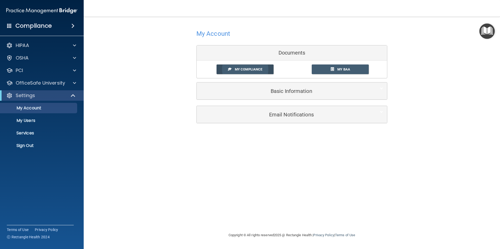
click at [255, 67] on span "My Compliance" at bounding box center [248, 69] width 27 height 4
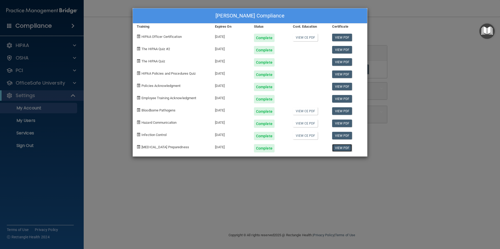
click at [337, 149] on link "View PDF" at bounding box center [342, 148] width 20 height 8
drag, startPoint x: 111, startPoint y: 155, endPoint x: 137, endPoint y: 145, distance: 26.9
click at [112, 155] on div "[PERSON_NAME] Compliance Training Expires On Status Cont. Education Certificate…" at bounding box center [250, 124] width 500 height 249
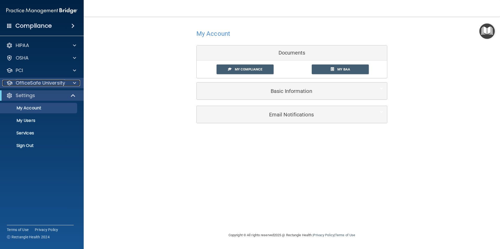
click at [57, 83] on p "OfficeSafe University" at bounding box center [40, 83] width 49 height 6
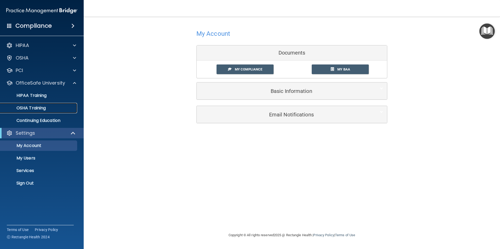
click at [58, 107] on div "OSHA Training" at bounding box center [38, 108] width 71 height 5
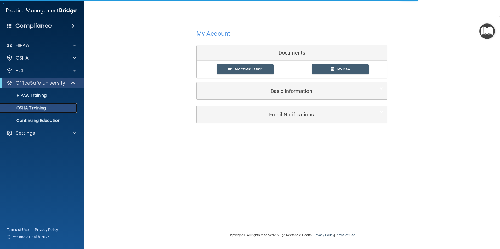
click at [48, 111] on link "OSHA Training" at bounding box center [36, 108] width 82 height 10
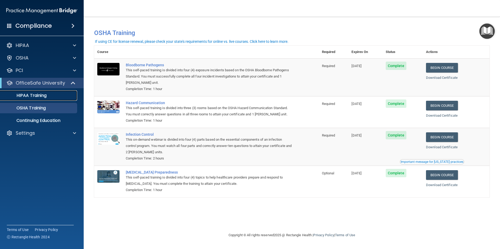
click at [43, 100] on link "HIPAA Training" at bounding box center [36, 95] width 82 height 10
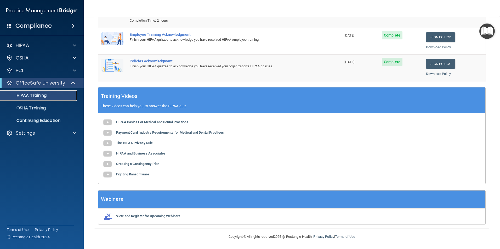
scroll to position [96, 0]
click at [62, 112] on link "OSHA Training" at bounding box center [36, 108] width 82 height 10
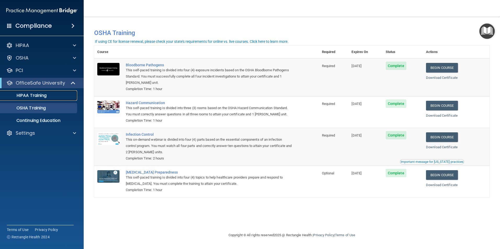
click at [51, 96] on div "HIPAA Training" at bounding box center [38, 95] width 71 height 5
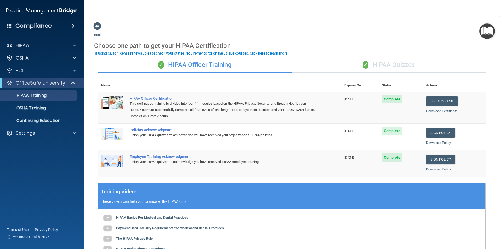
click at [380, 62] on div "✓ HIPAA Quizzes" at bounding box center [389, 65] width 194 height 16
